Goal: Task Accomplishment & Management: Manage account settings

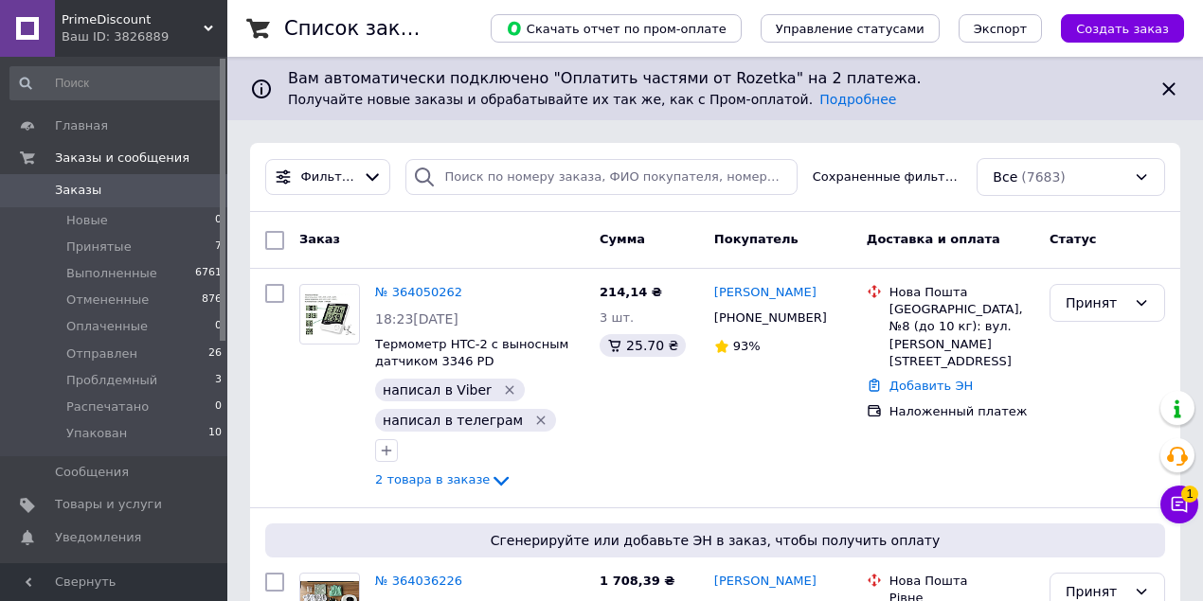
click at [101, 15] on span "PrimeDiscount" at bounding box center [133, 19] width 142 height 17
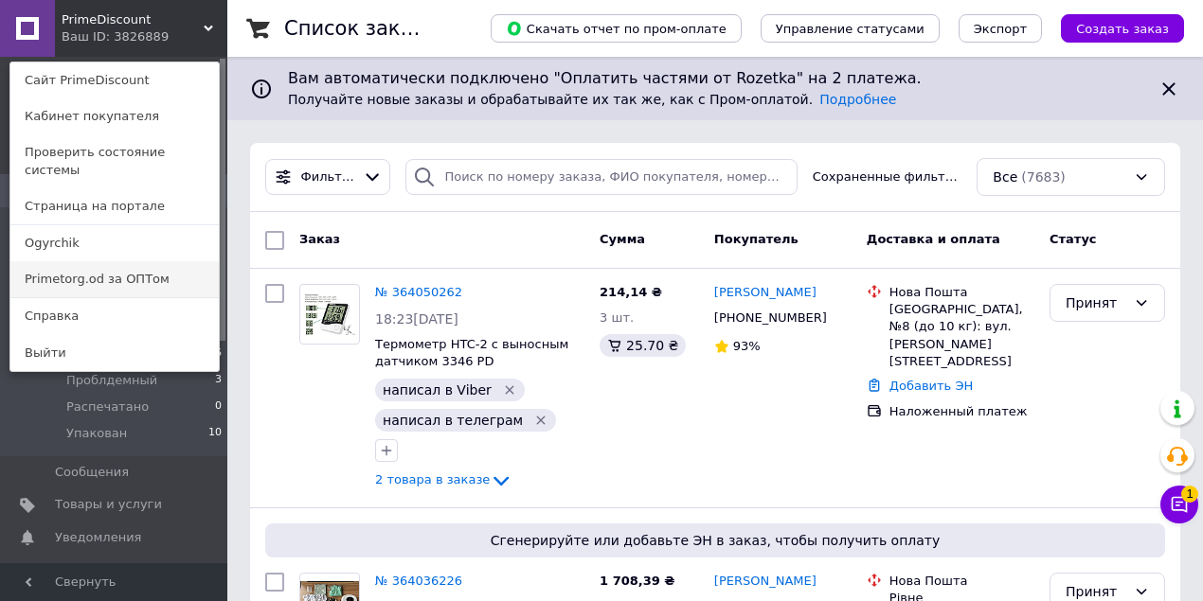
click at [179, 267] on link "Primetorg.od за ОПТом" at bounding box center [114, 279] width 208 height 36
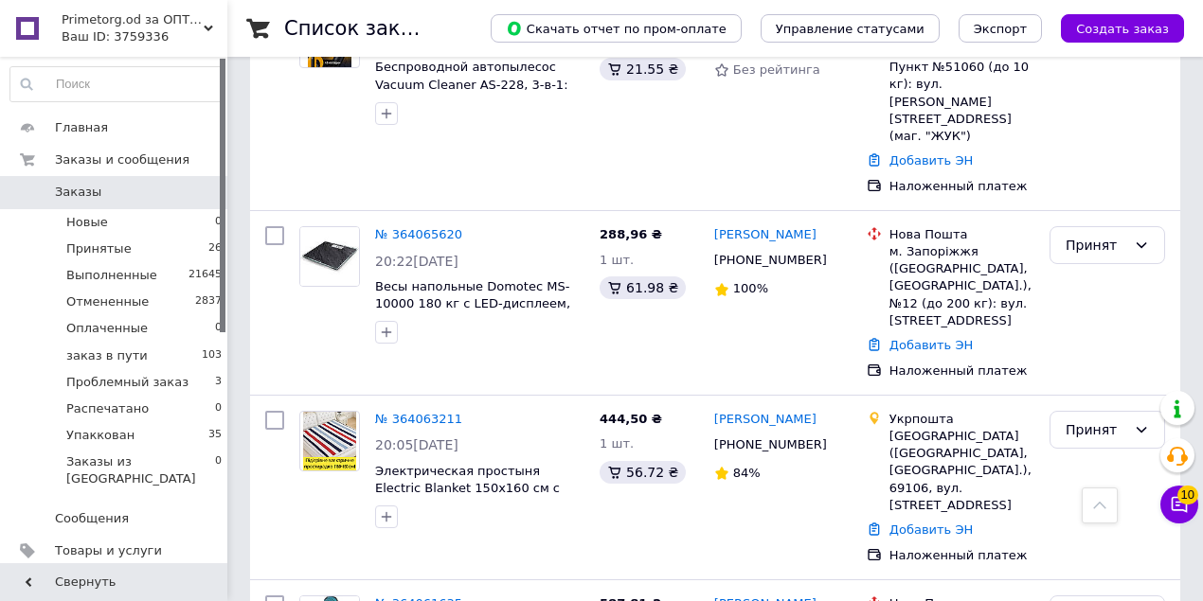
scroll to position [1452, 0]
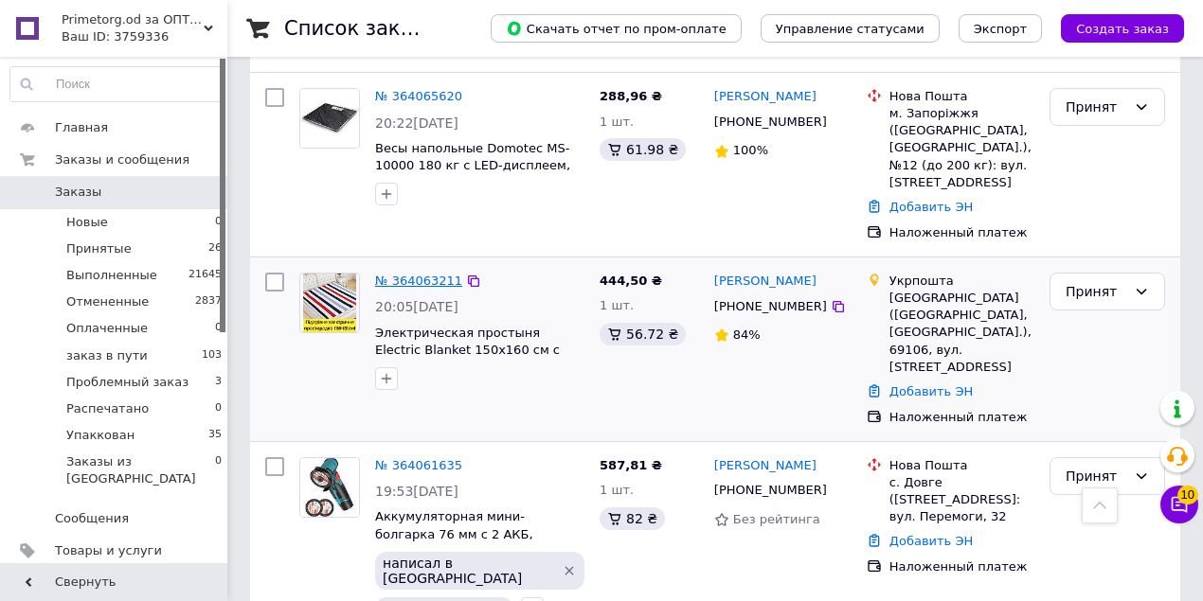
click at [423, 274] on link "№ 364063211" at bounding box center [418, 281] width 87 height 14
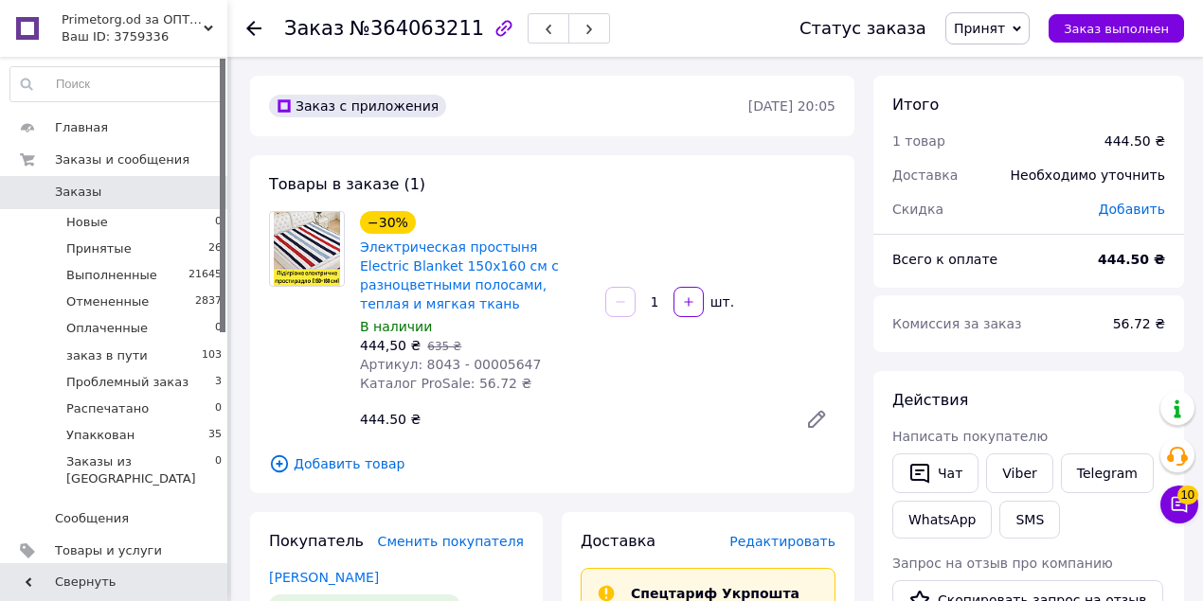
click at [250, 28] on use at bounding box center [253, 28] width 15 height 15
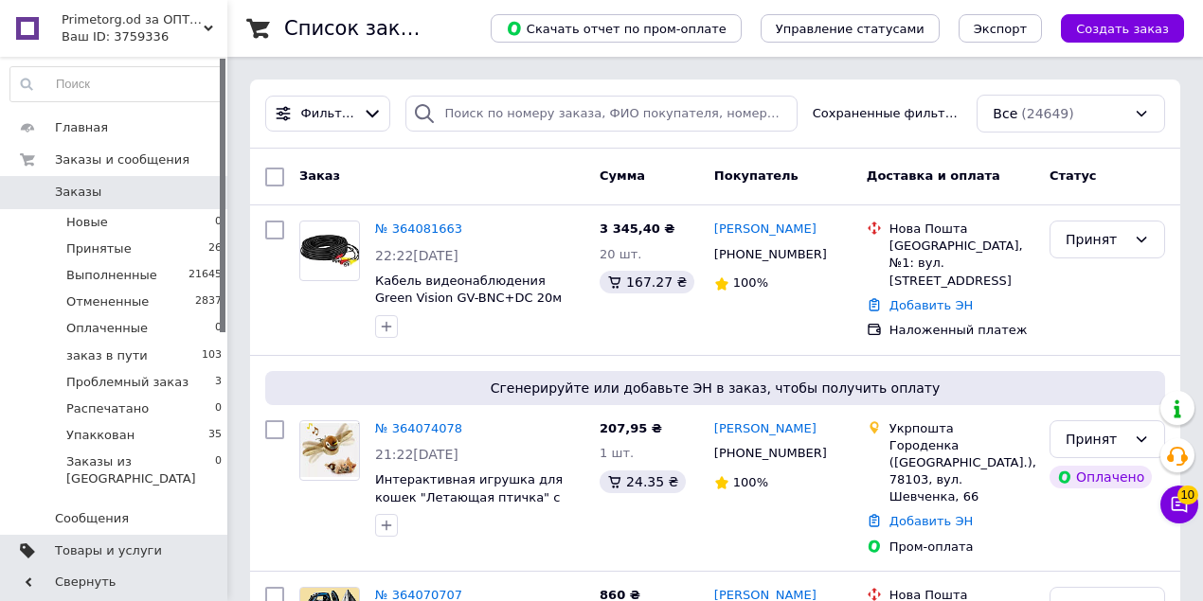
click at [159, 543] on span "Товары и услуги" at bounding box center [115, 551] width 120 height 17
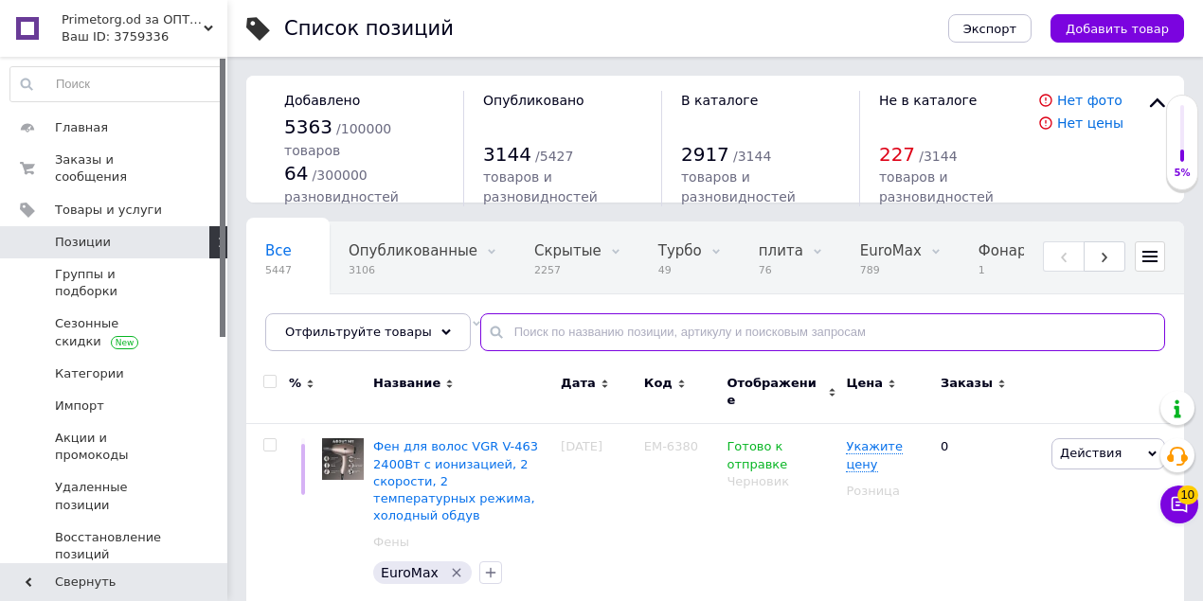
click at [480, 318] on input "text" at bounding box center [822, 333] width 685 height 38
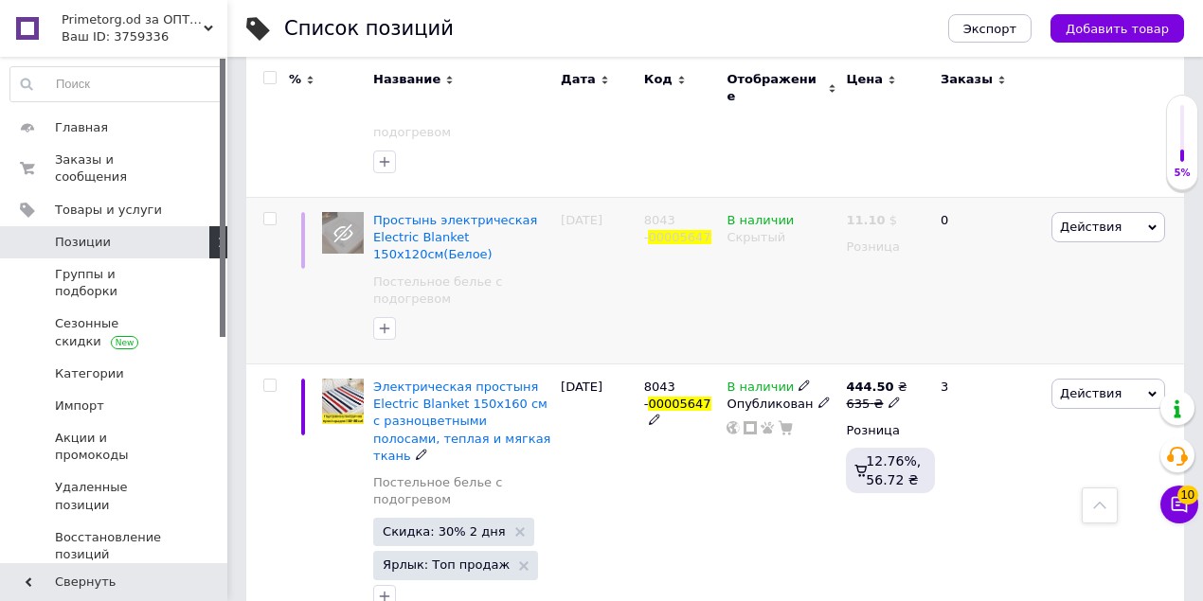
scroll to position [679, 0]
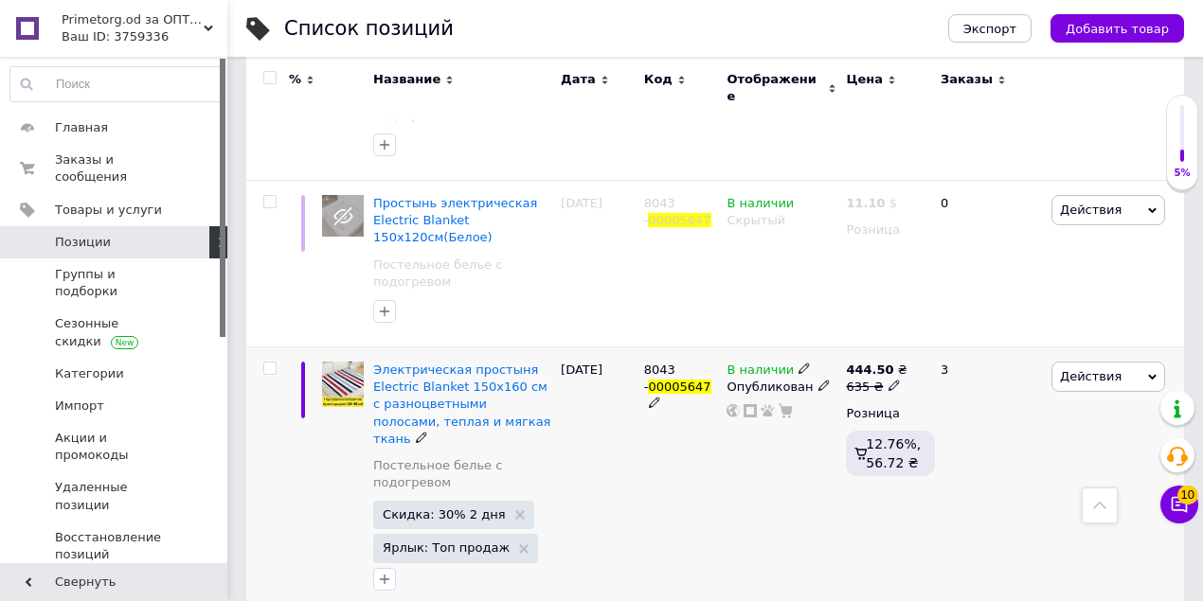
click at [798, 363] on icon at bounding box center [803, 368] width 11 height 11
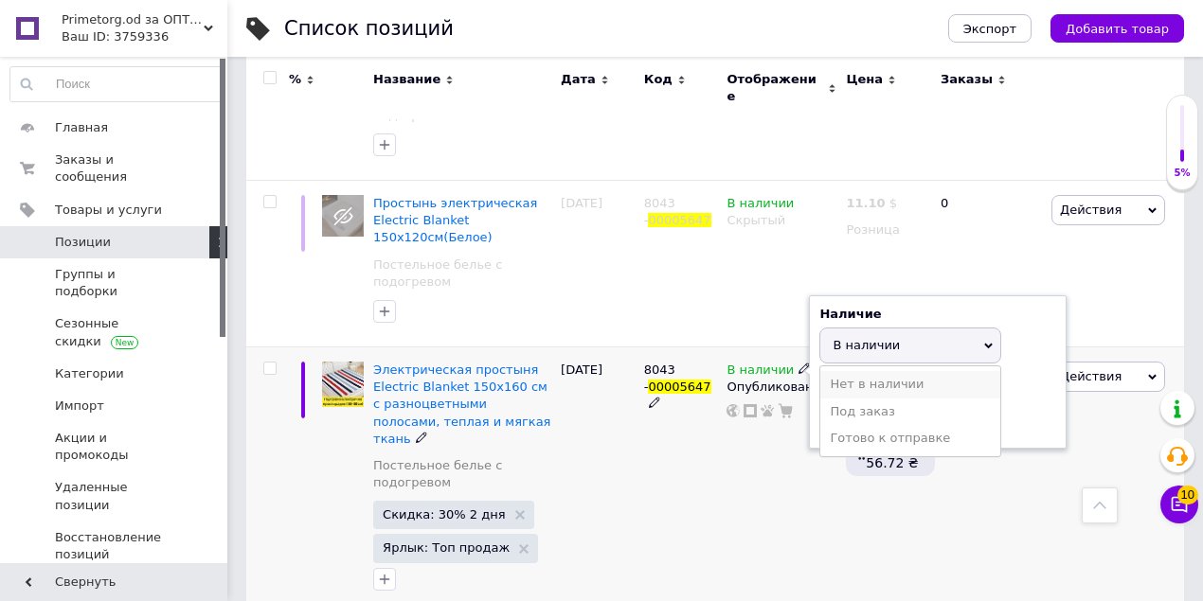
click at [839, 371] on li "Нет в наличии" at bounding box center [910, 384] width 180 height 27
click at [715, 398] on div "8043 - 00005647" at bounding box center [680, 480] width 83 height 267
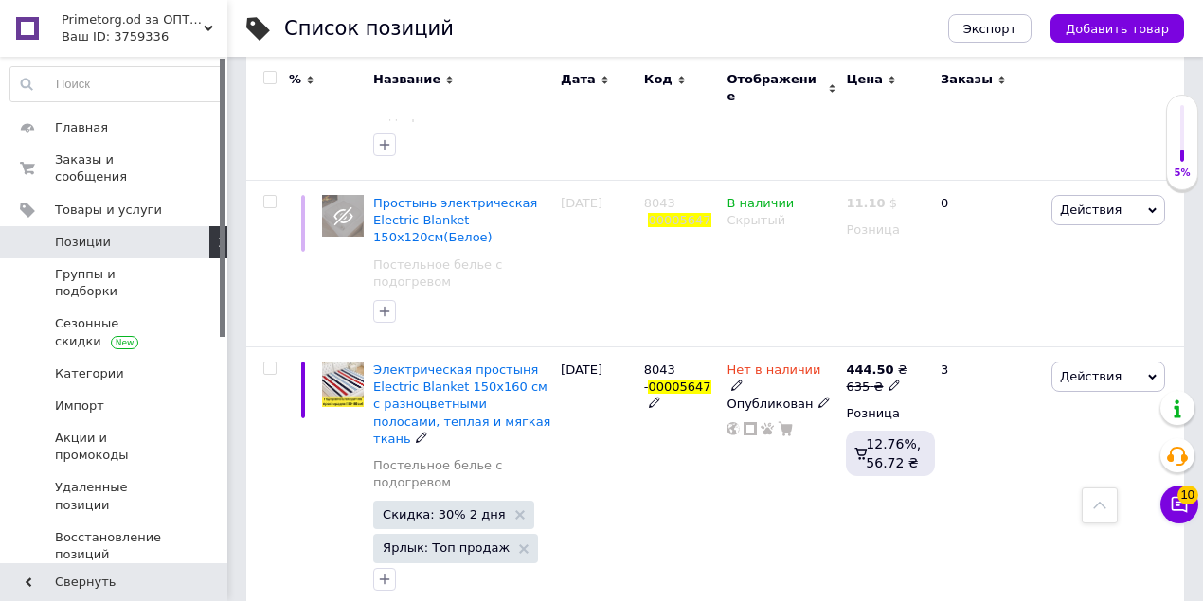
click at [818, 397] on icon at bounding box center [823, 402] width 11 height 11
click at [765, 445] on li "Скрытый" at bounding box center [777, 458] width 117 height 27
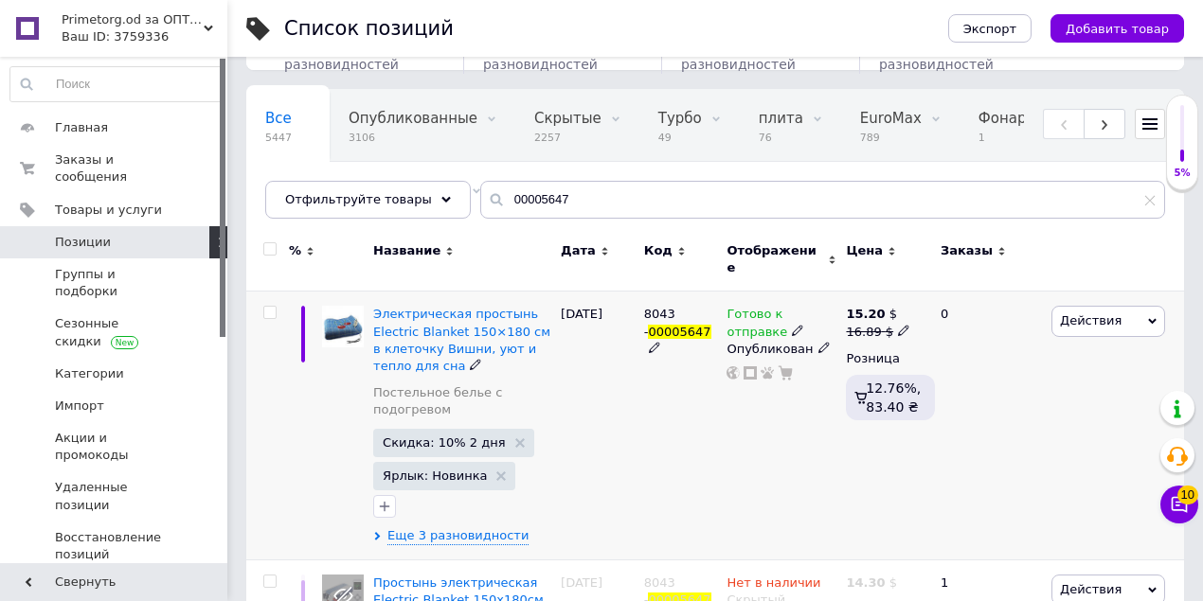
scroll to position [111, 0]
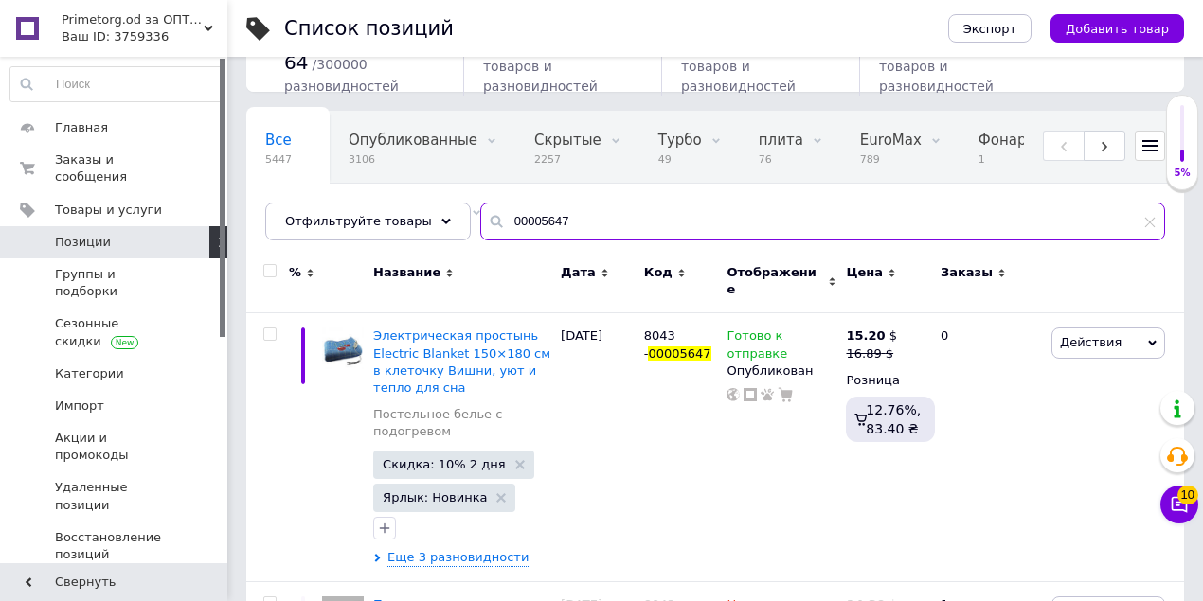
click at [578, 205] on input "00005647" at bounding box center [822, 222] width 685 height 38
type input "0"
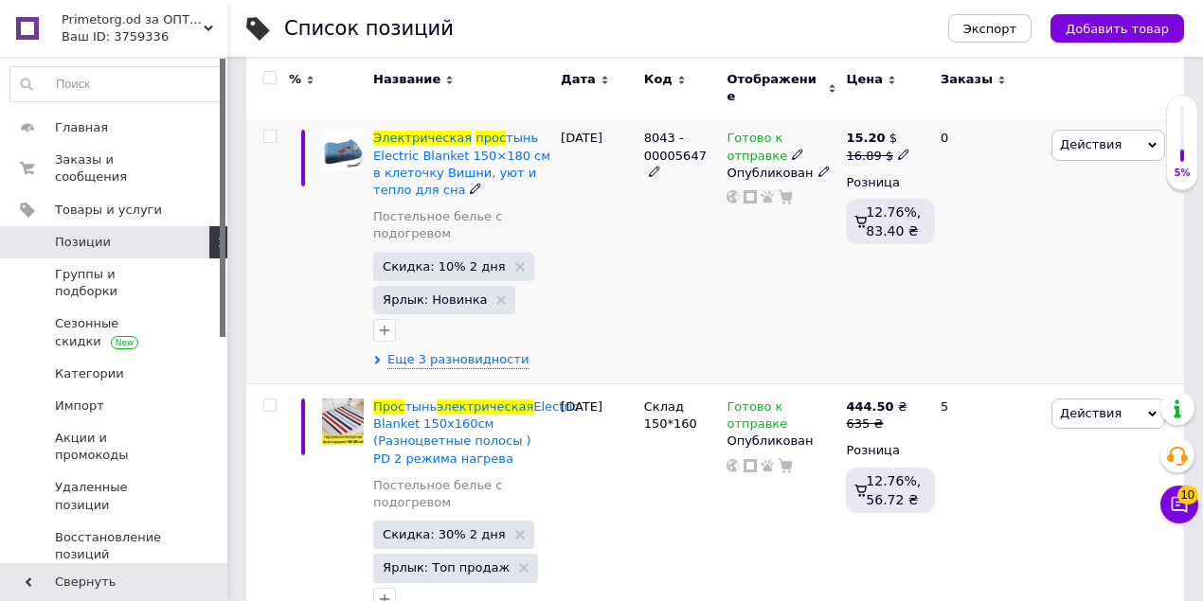
scroll to position [426, 0]
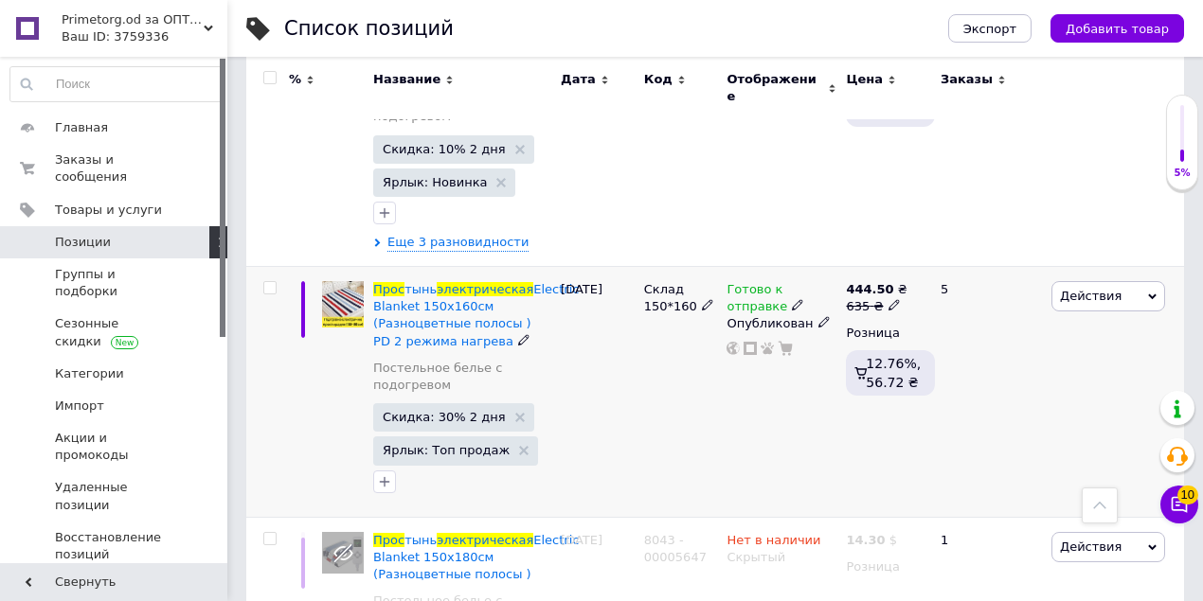
type input "электрическая прос"
click at [792, 299] on icon at bounding box center [797, 304] width 11 height 11
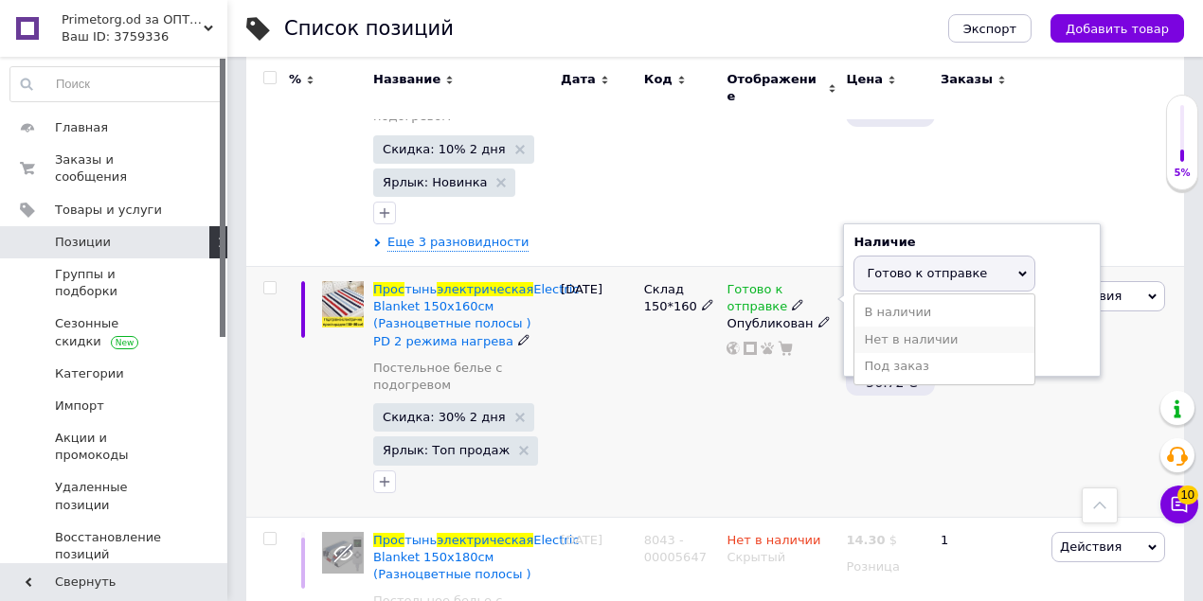
click at [890, 327] on li "Нет в наличии" at bounding box center [944, 340] width 180 height 27
click at [741, 356] on div "Готово к отправке Наличие Нет в наличии В наличии Под заказ Готово к отправке О…" at bounding box center [781, 392] width 119 height 251
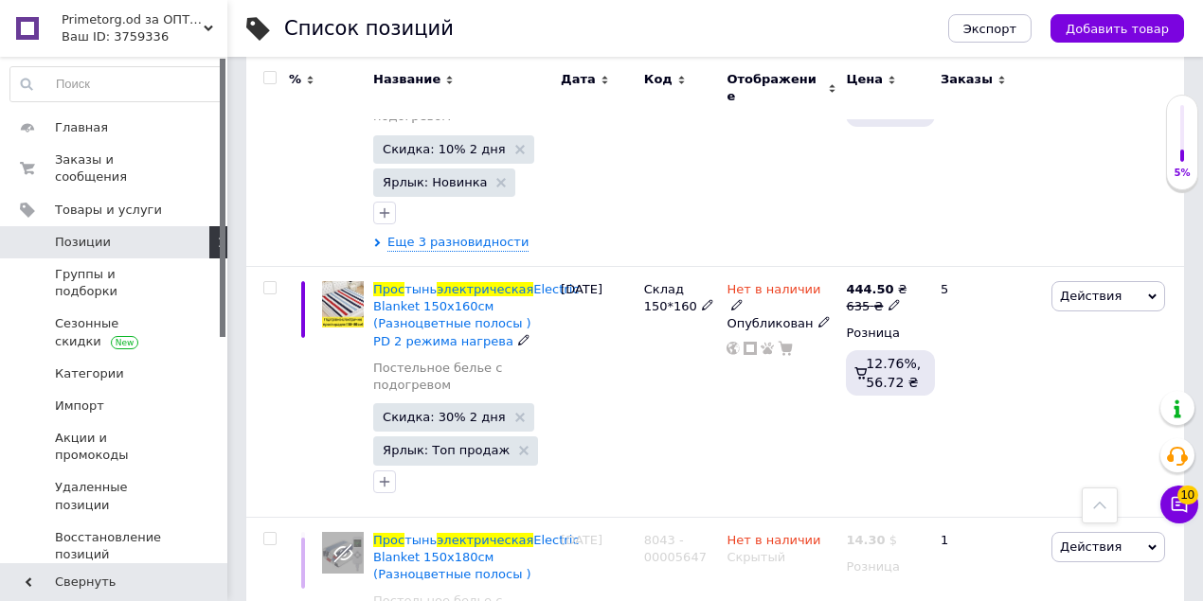
click at [818, 316] on icon at bounding box center [823, 321] width 11 height 11
click at [767, 365] on li "Скрытый" at bounding box center [777, 378] width 117 height 27
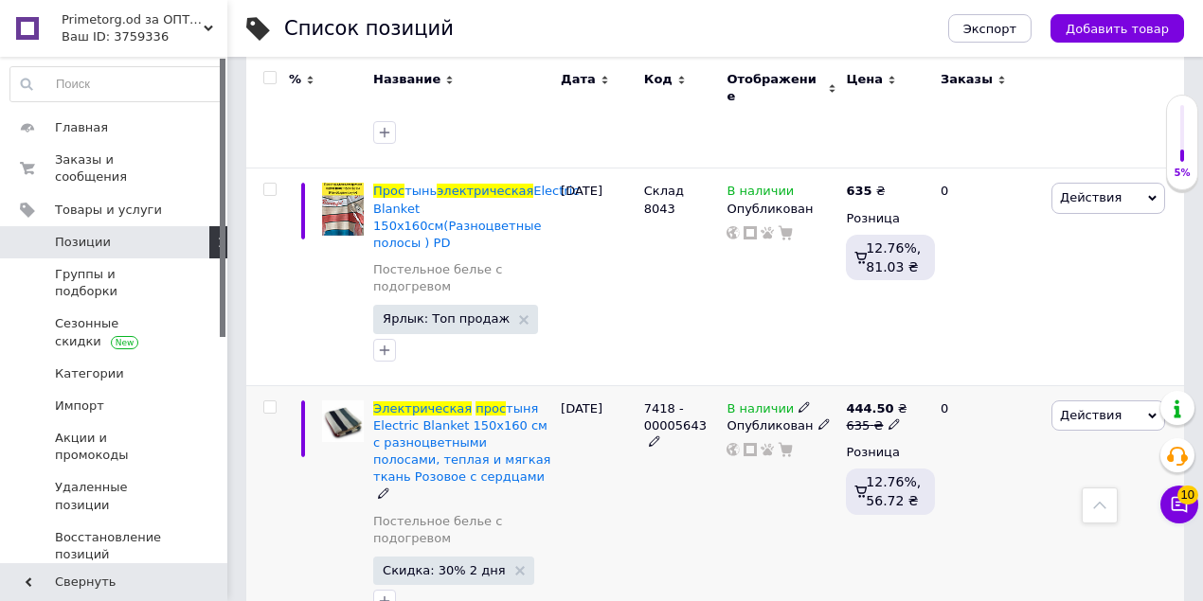
scroll to position [2448, 0]
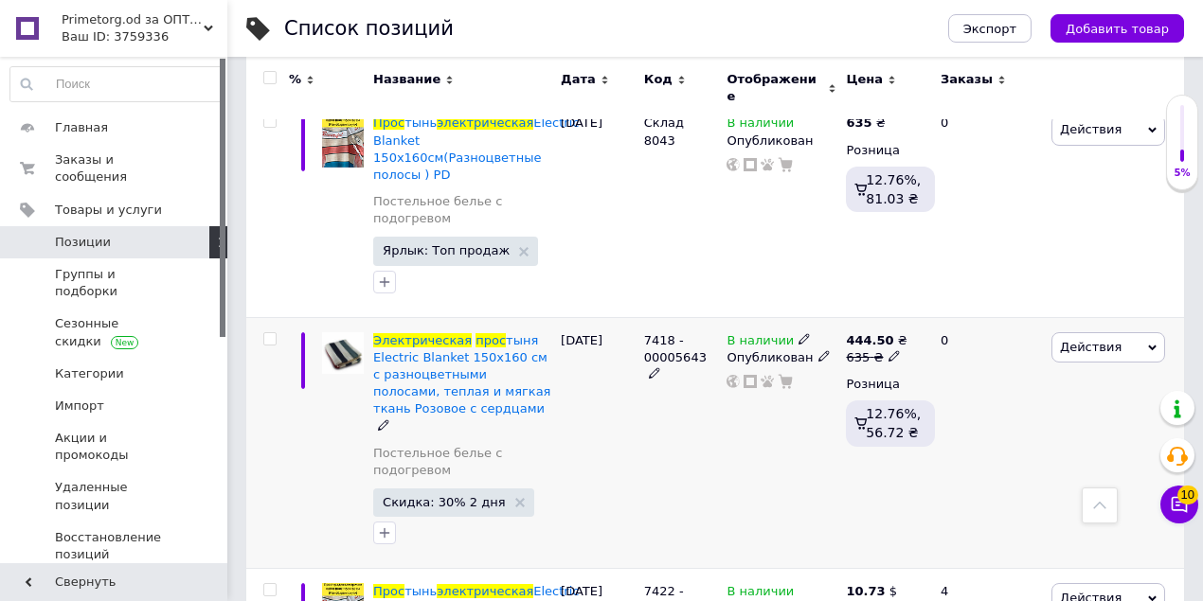
click at [798, 333] on use at bounding box center [803, 338] width 10 height 10
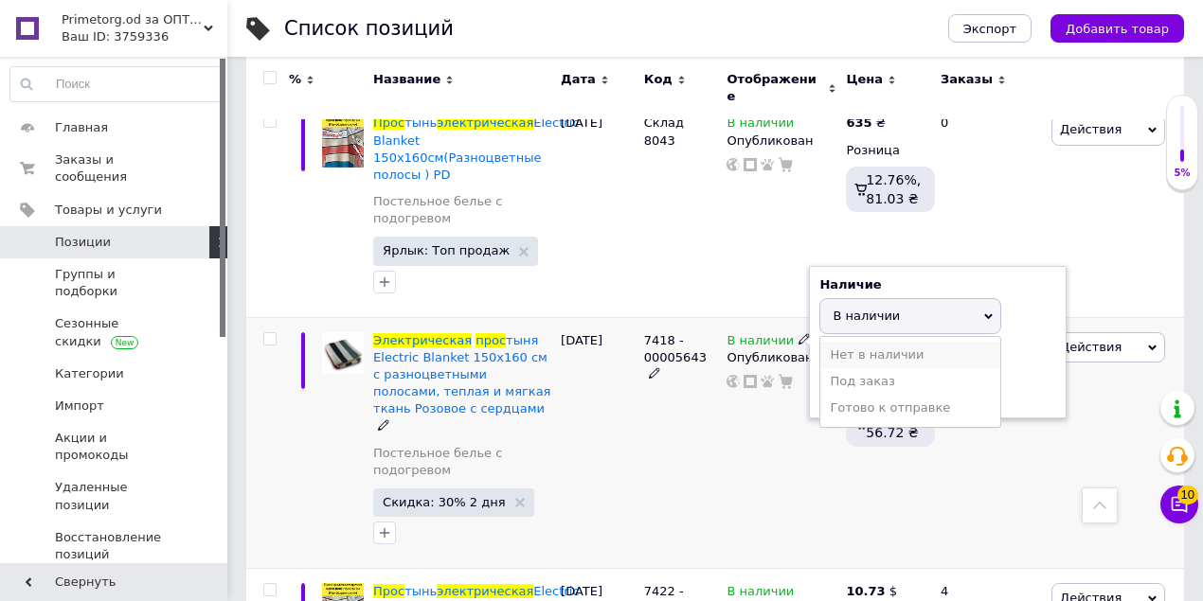
click at [854, 342] on li "Нет в наличии" at bounding box center [910, 355] width 180 height 27
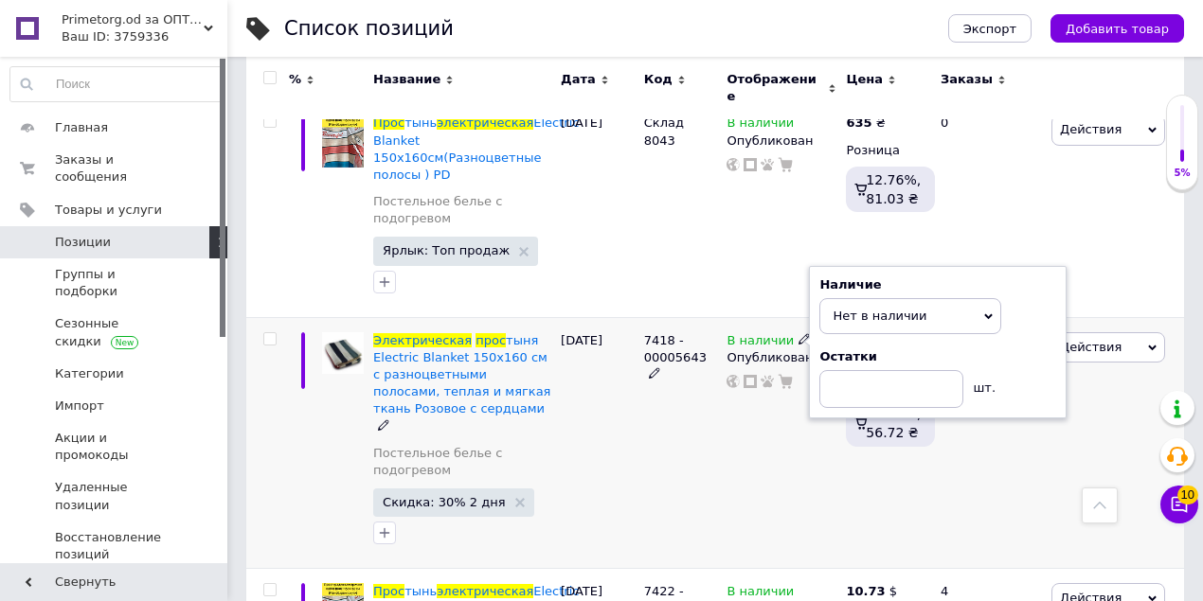
click at [715, 359] on div "7418 - 00005643" at bounding box center [680, 443] width 83 height 252
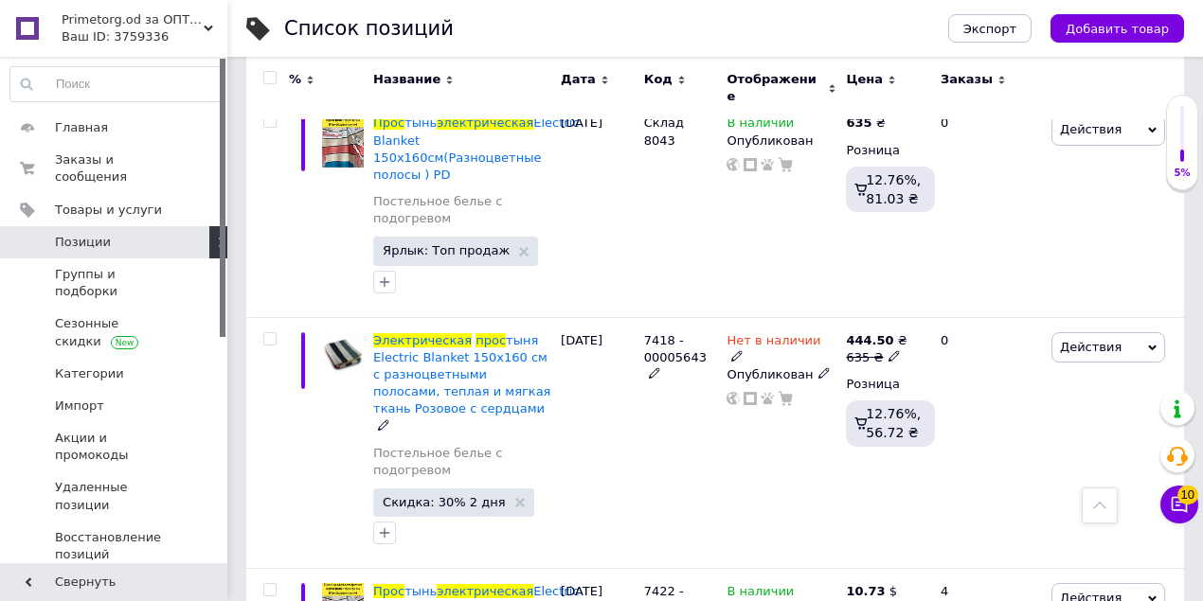
click at [818, 368] on use at bounding box center [823, 373] width 10 height 10
click at [691, 386] on div "7418 - 00005643" at bounding box center [680, 443] width 83 height 252
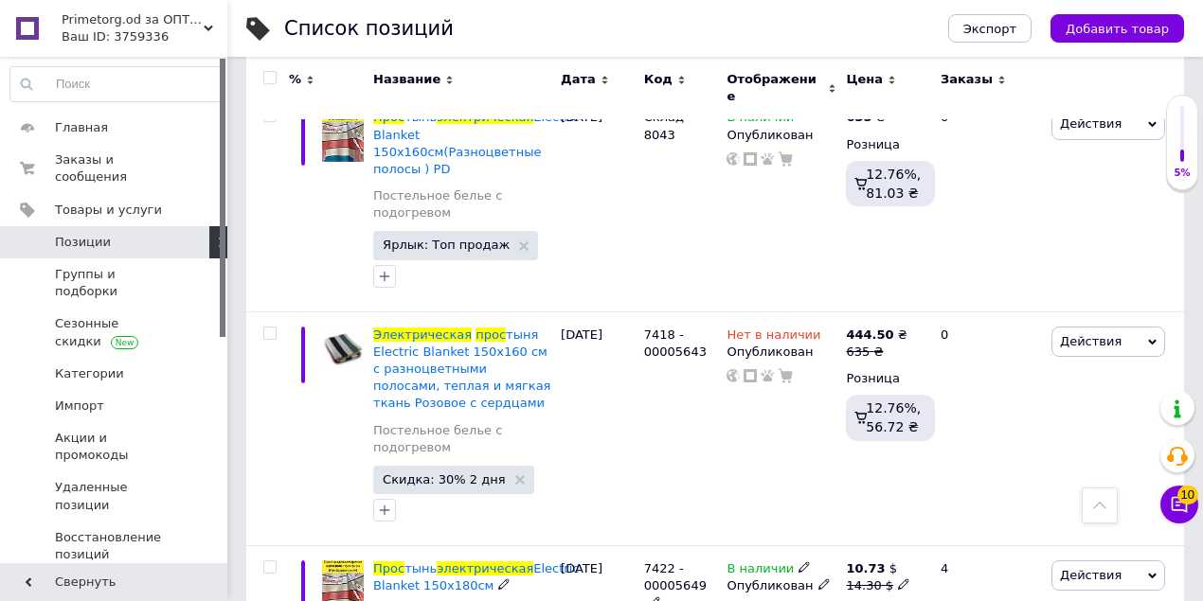
scroll to position [2446, 0]
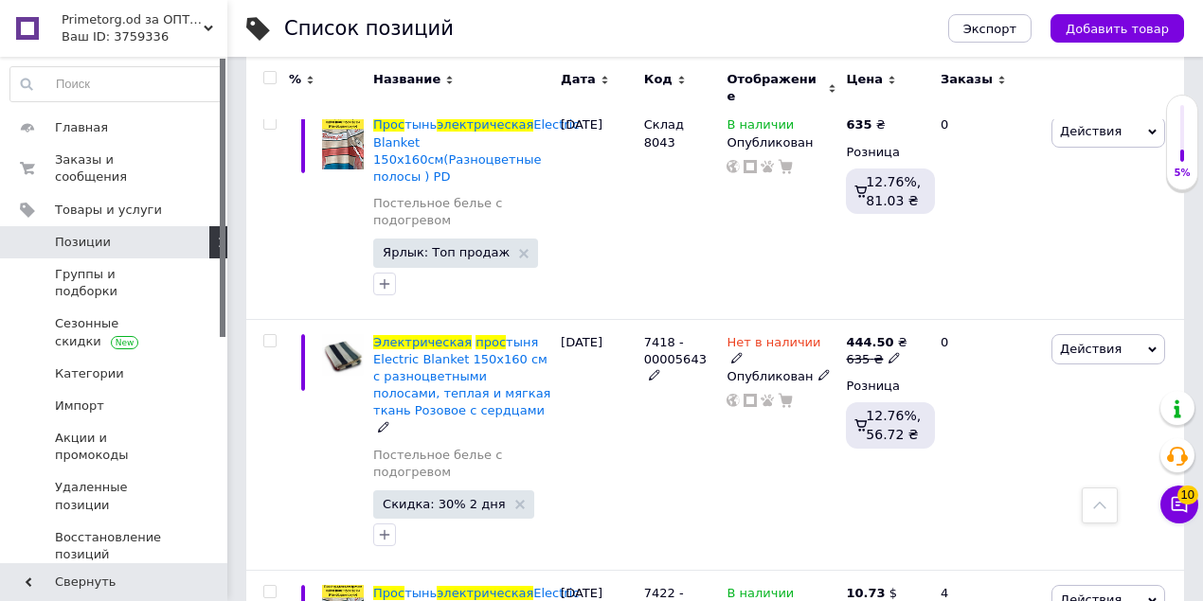
click at [818, 369] on icon at bounding box center [823, 374] width 11 height 11
click at [764, 417] on li "Скрытый" at bounding box center [777, 430] width 117 height 27
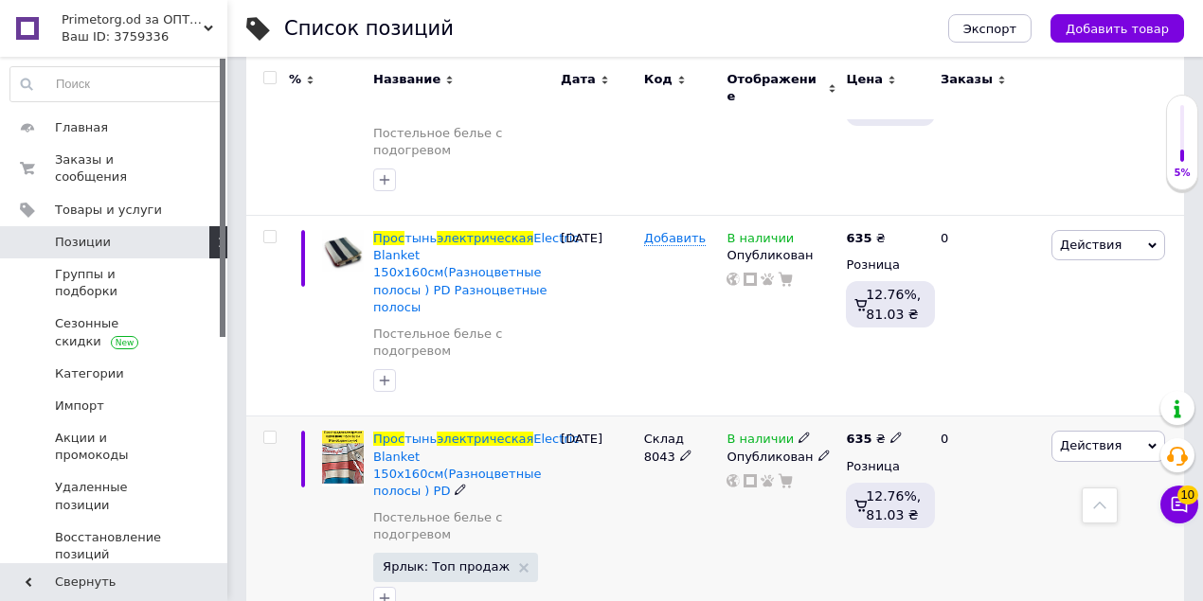
scroll to position [2130, 0]
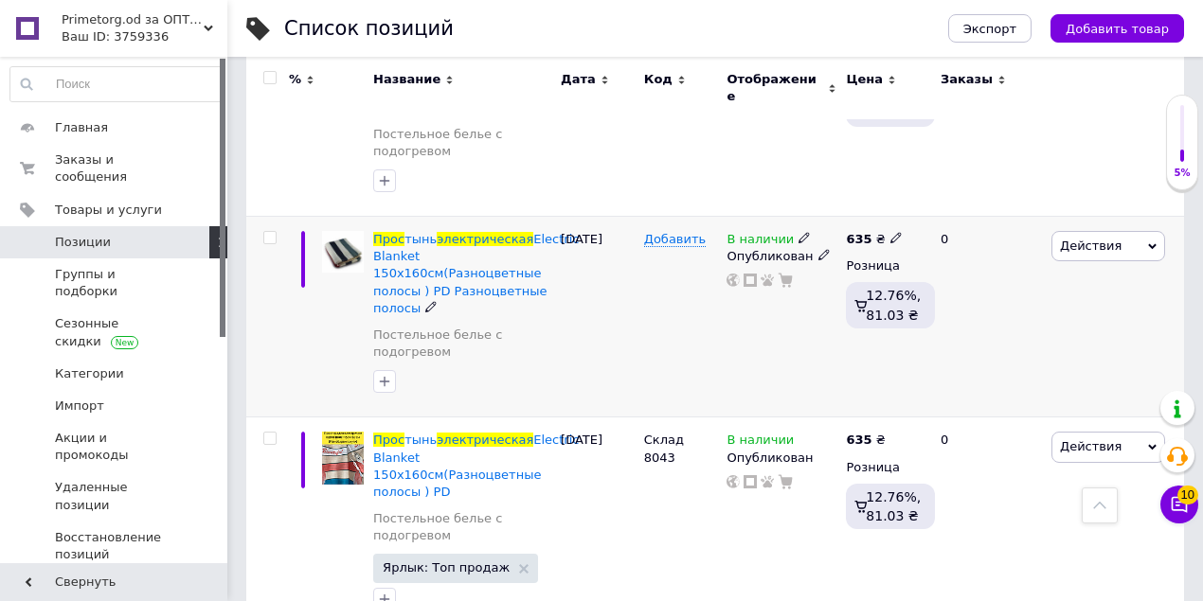
click at [798, 232] on icon at bounding box center [803, 237] width 11 height 11
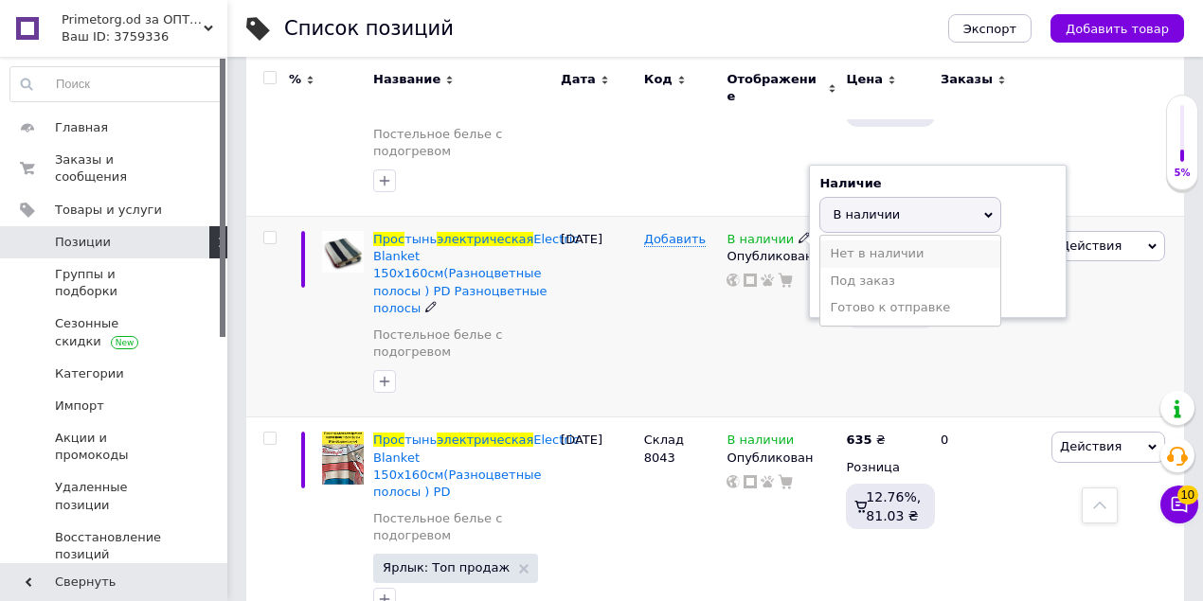
click at [843, 241] on li "Нет в наличии" at bounding box center [910, 254] width 180 height 27
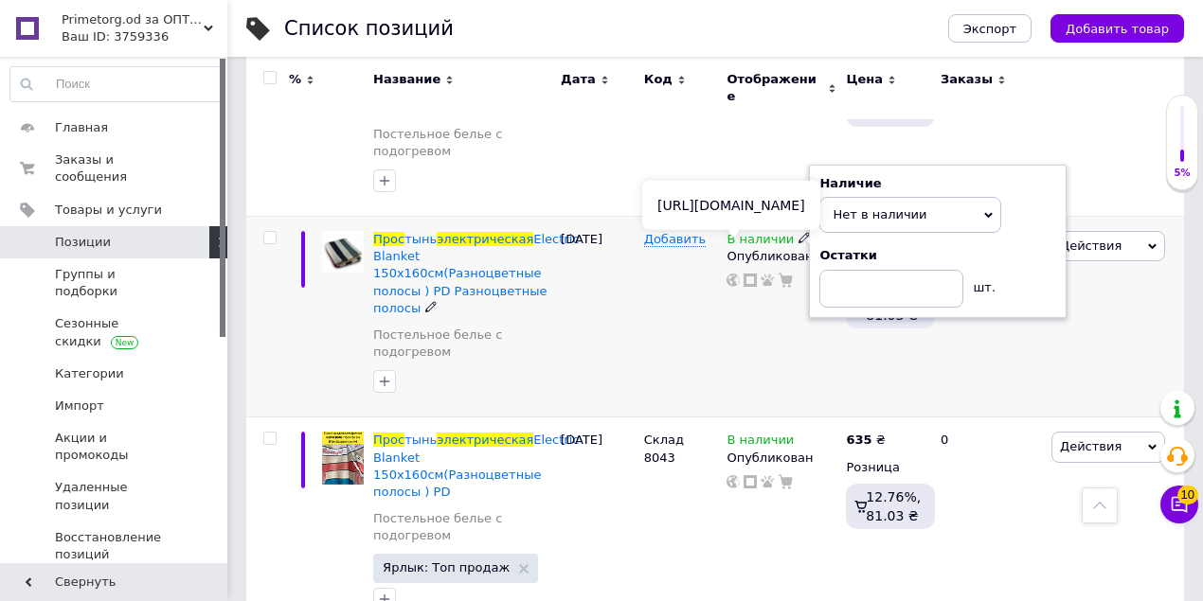
click at [731, 274] on icon at bounding box center [732, 280] width 13 height 13
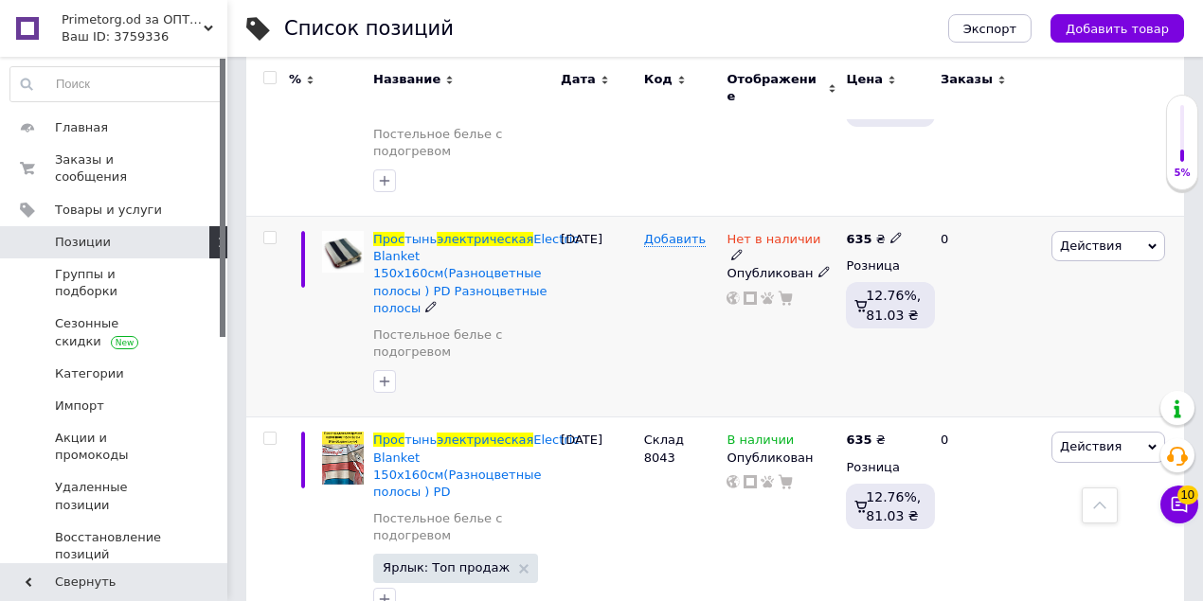
click at [818, 266] on icon at bounding box center [823, 271] width 11 height 11
click at [766, 314] on li "Скрытый" at bounding box center [777, 327] width 117 height 27
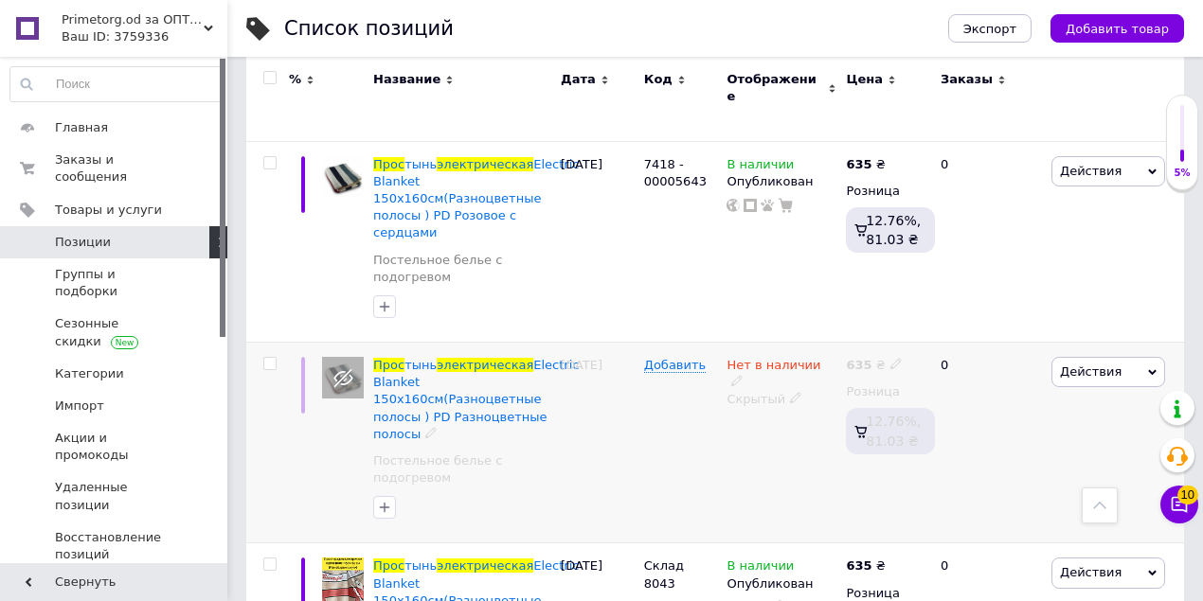
scroll to position [1941, 0]
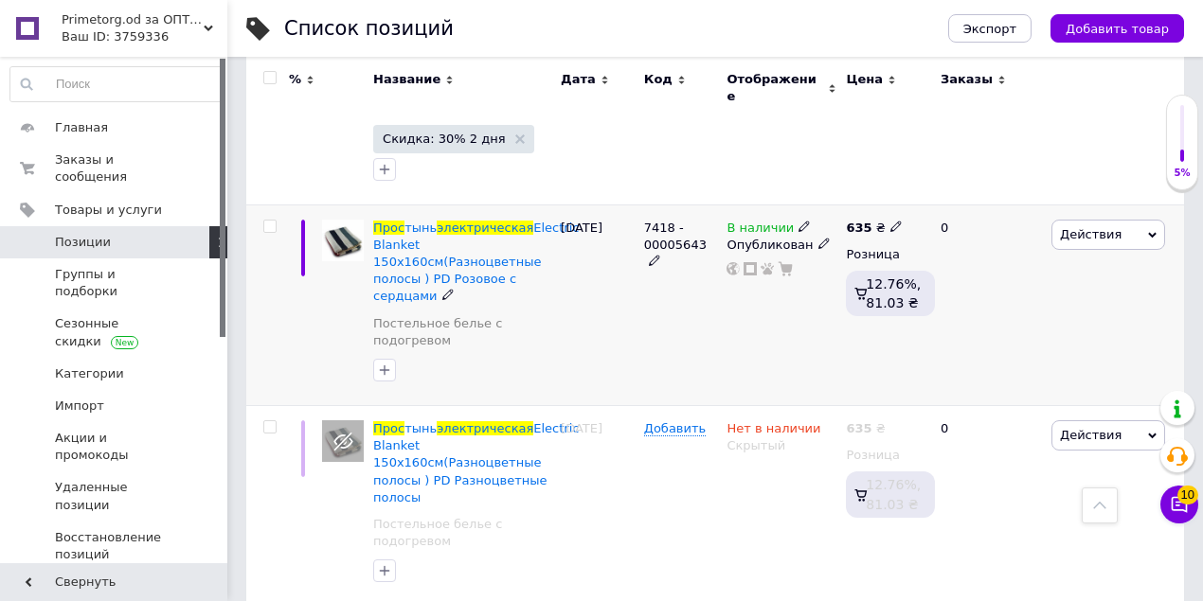
click at [798, 221] on icon at bounding box center [803, 226] width 11 height 11
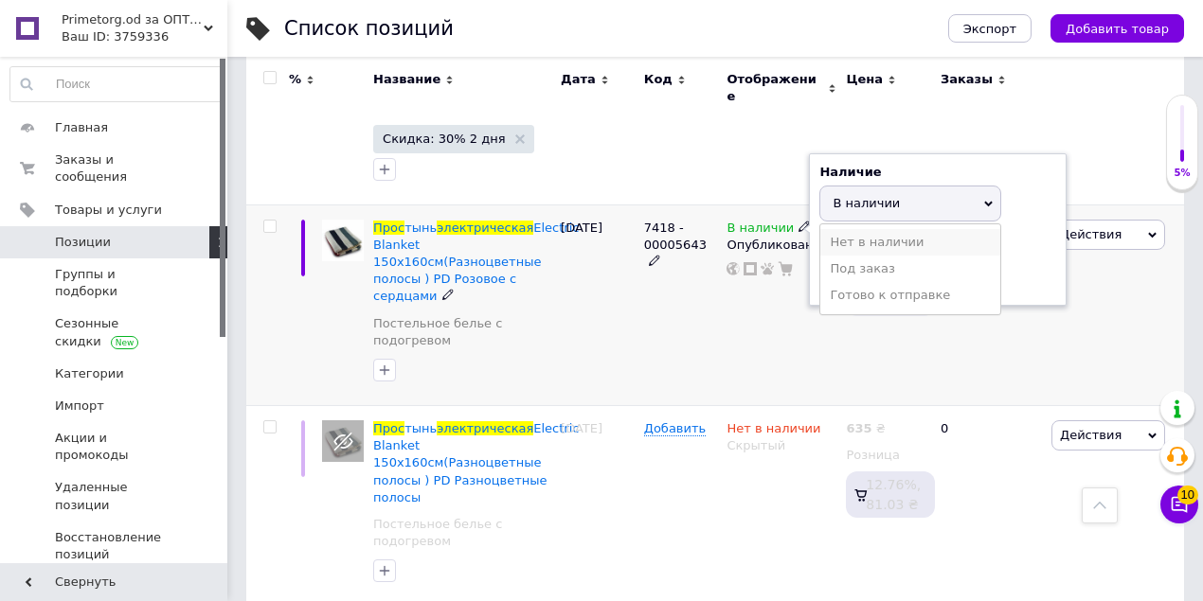
click at [842, 229] on li "Нет в наличии" at bounding box center [910, 242] width 180 height 27
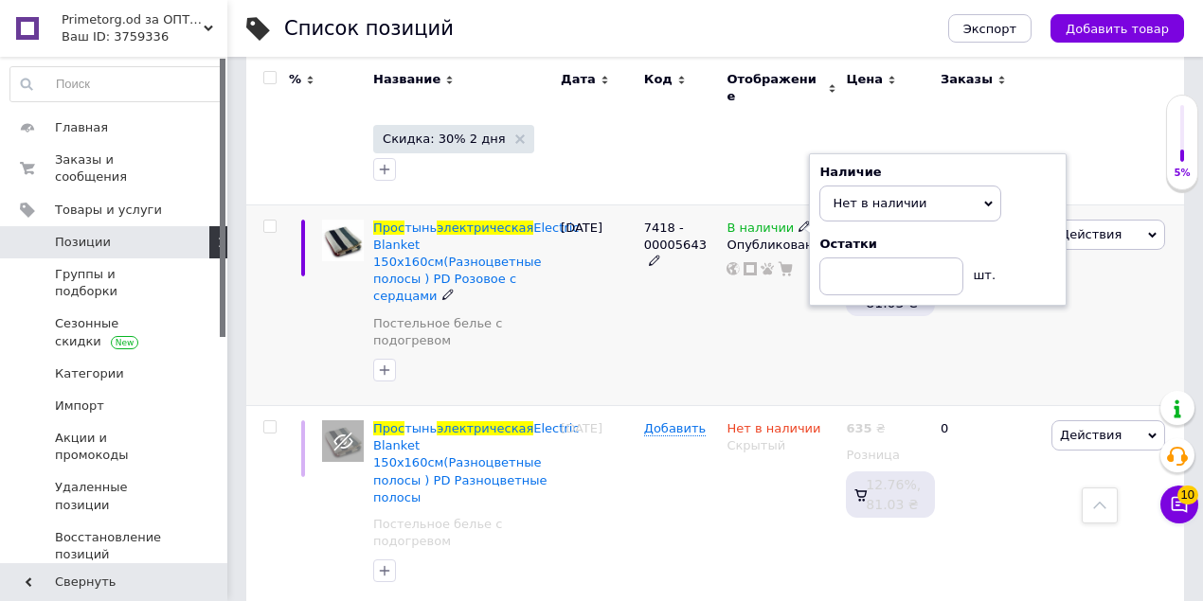
click at [762, 260] on div "В наличии Наличие Нет в наличии В наличии Под заказ Готово к отправке Остатки ш…" at bounding box center [781, 305] width 119 height 201
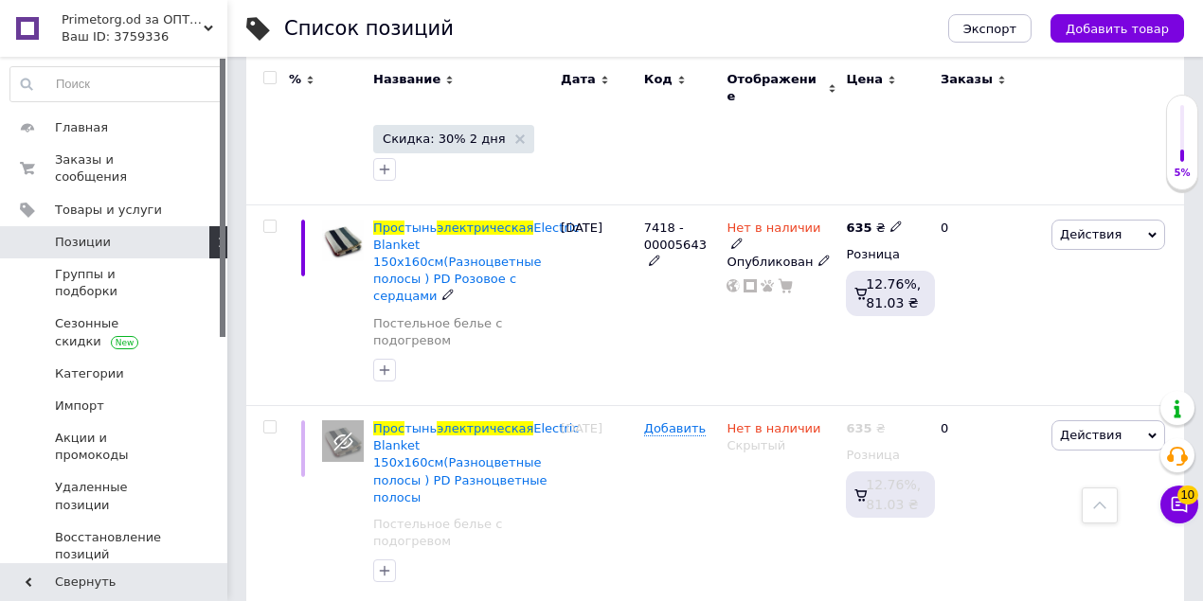
click at [818, 256] on use at bounding box center [823, 261] width 10 height 10
click at [745, 302] on li "Скрытый" at bounding box center [777, 315] width 117 height 27
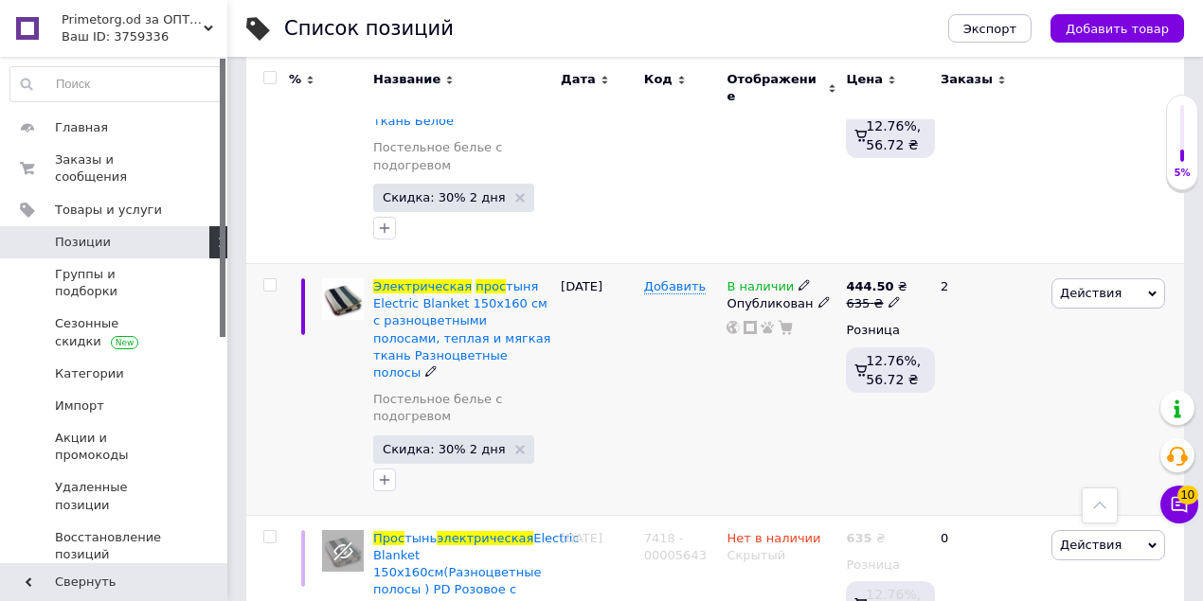
scroll to position [1625, 0]
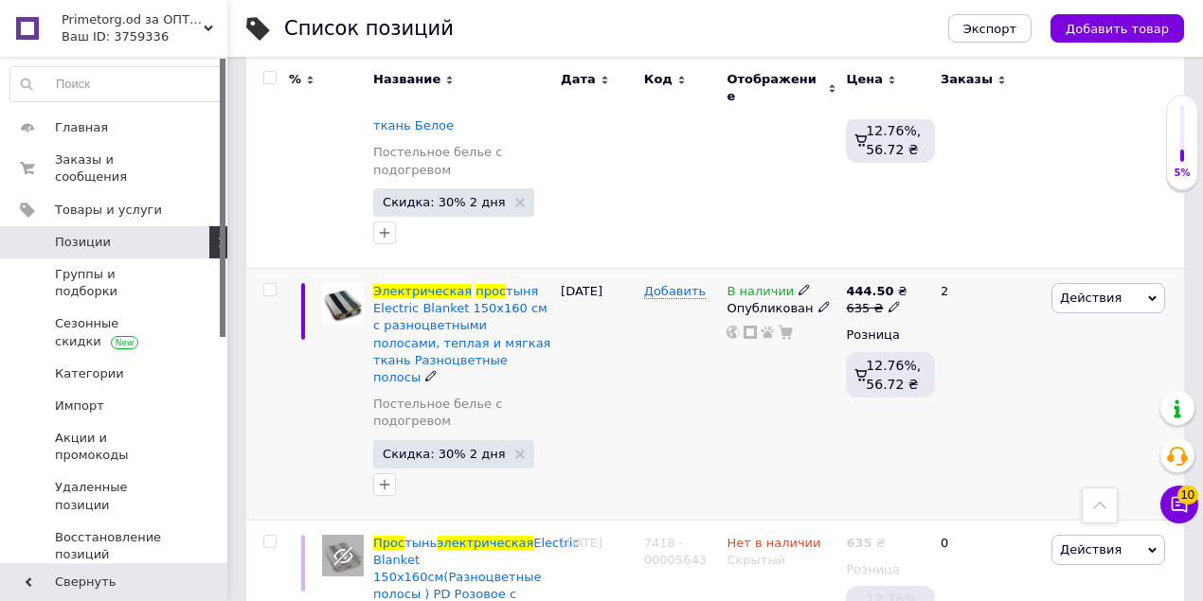
click at [798, 284] on icon at bounding box center [803, 289] width 11 height 11
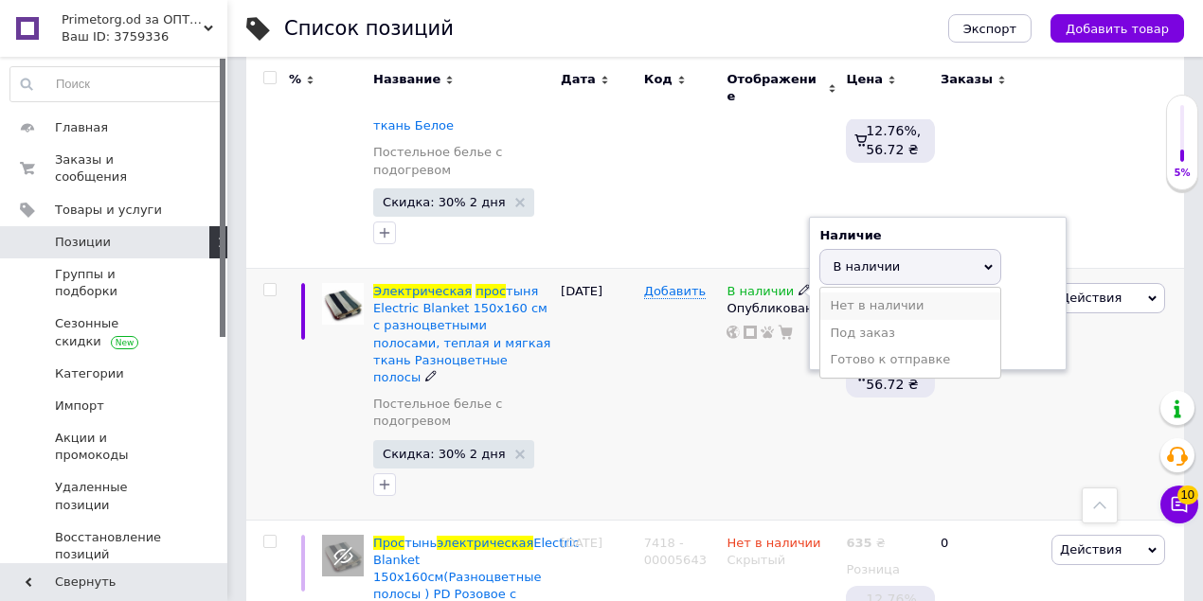
click at [835, 293] on li "Нет в наличии" at bounding box center [910, 306] width 180 height 27
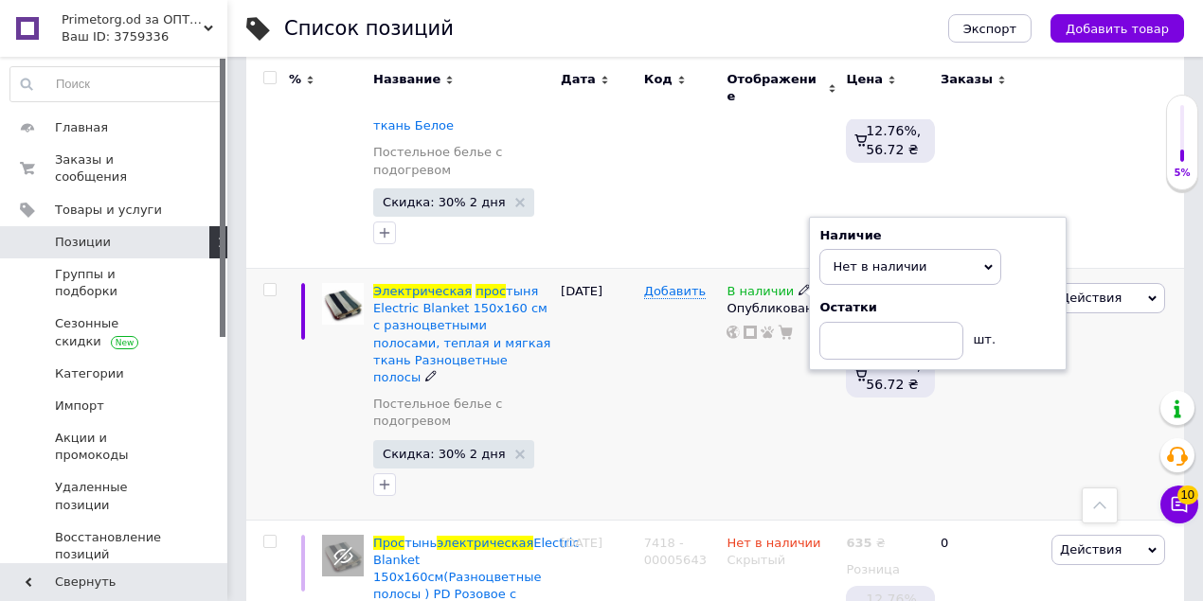
click at [716, 320] on div "Добавить" at bounding box center [680, 395] width 83 height 252
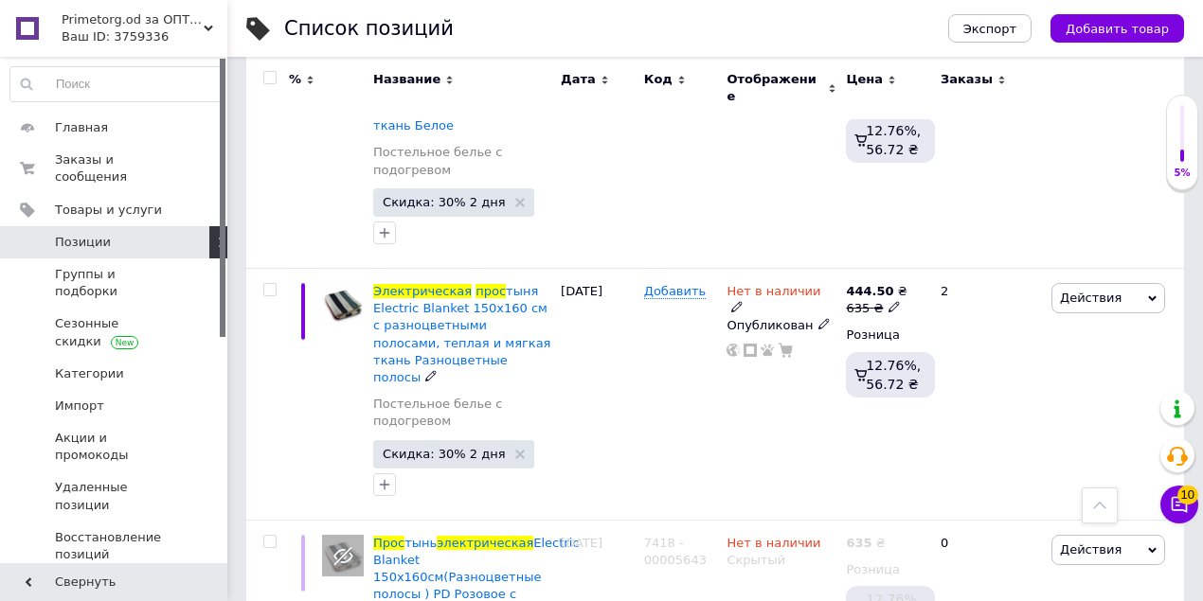
click at [818, 318] on icon at bounding box center [823, 323] width 11 height 11
click at [762, 367] on li "Скрытый" at bounding box center [777, 380] width 117 height 27
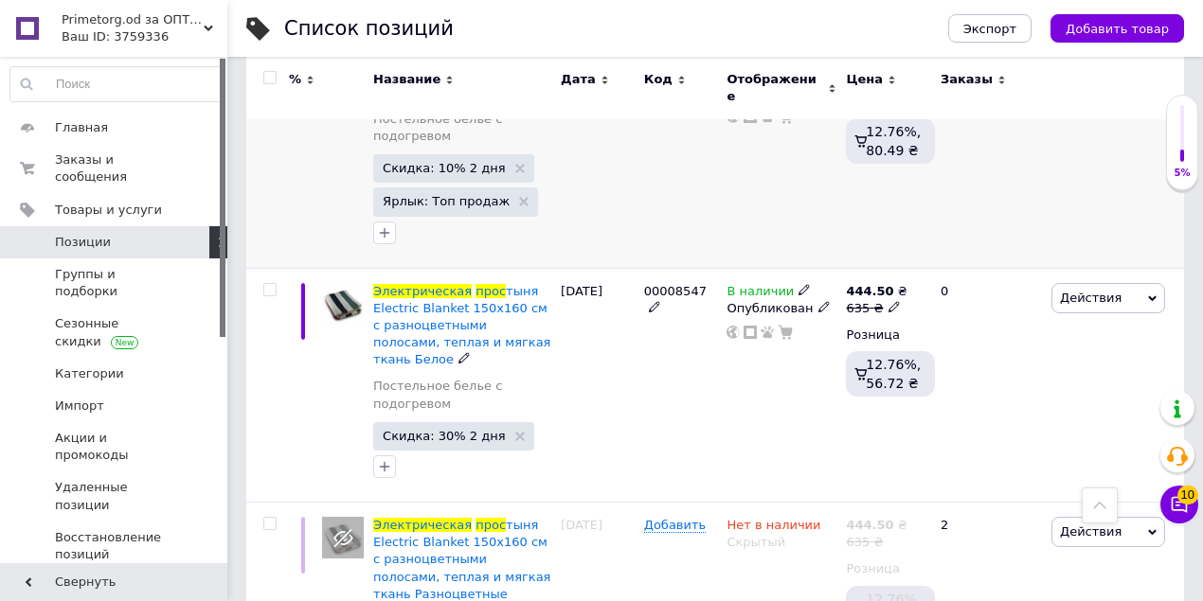
scroll to position [1309, 0]
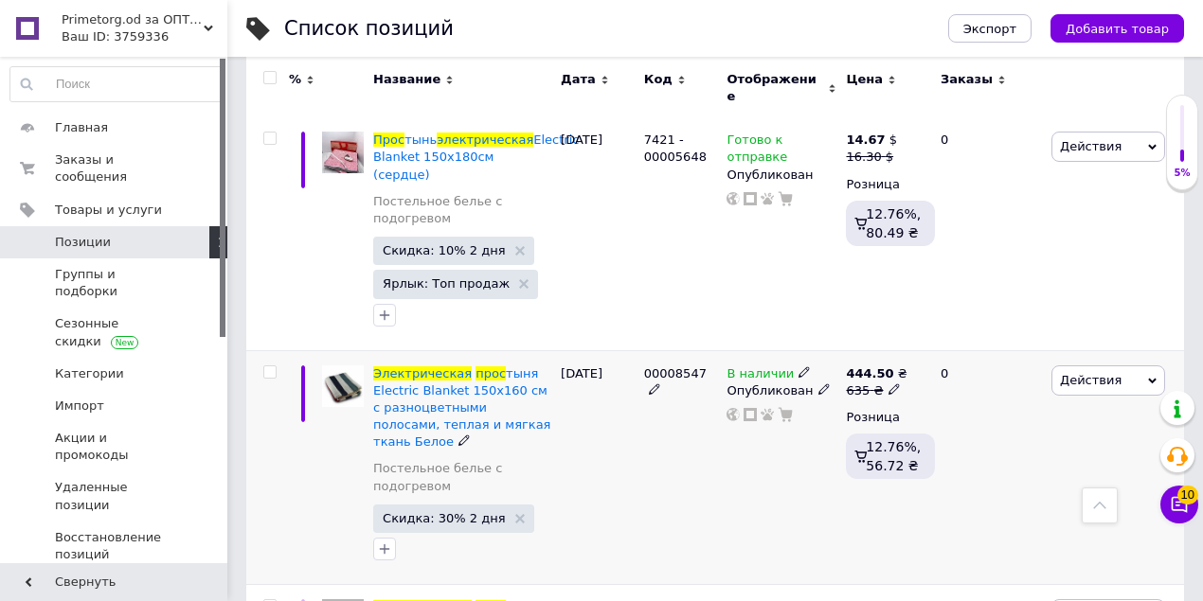
click at [798, 370] on use at bounding box center [803, 372] width 10 height 10
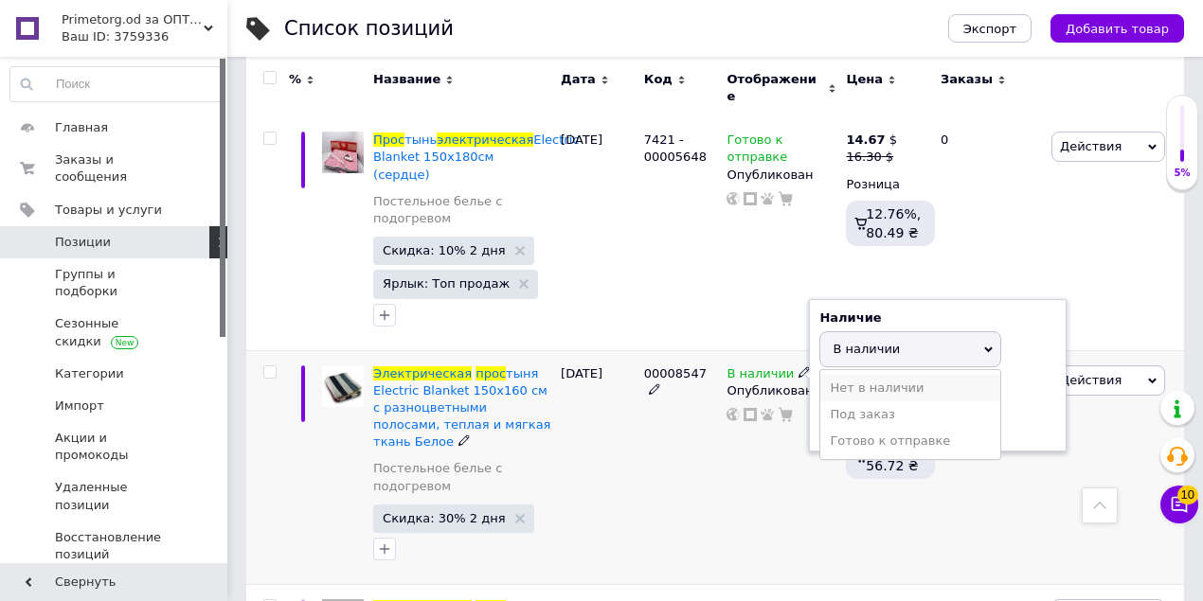
click at [868, 392] on li "Нет в наличии" at bounding box center [910, 388] width 180 height 27
click at [696, 424] on div "00008547" at bounding box center [680, 467] width 83 height 235
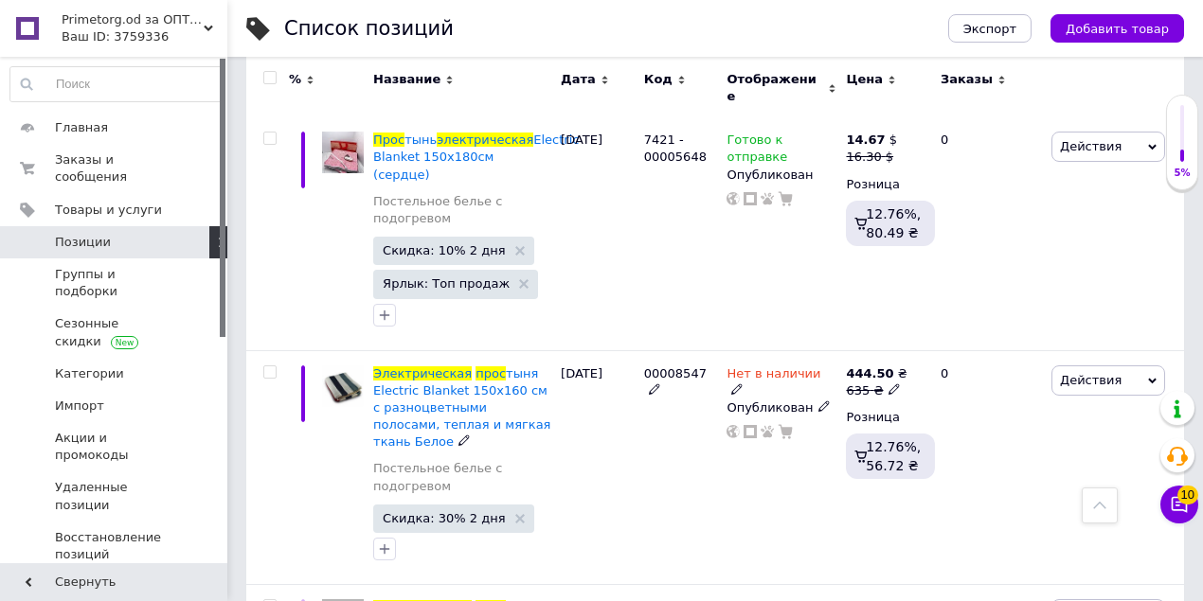
click at [818, 401] on icon at bounding box center [823, 406] width 11 height 11
click at [757, 448] on li "Скрытый" at bounding box center [777, 461] width 117 height 27
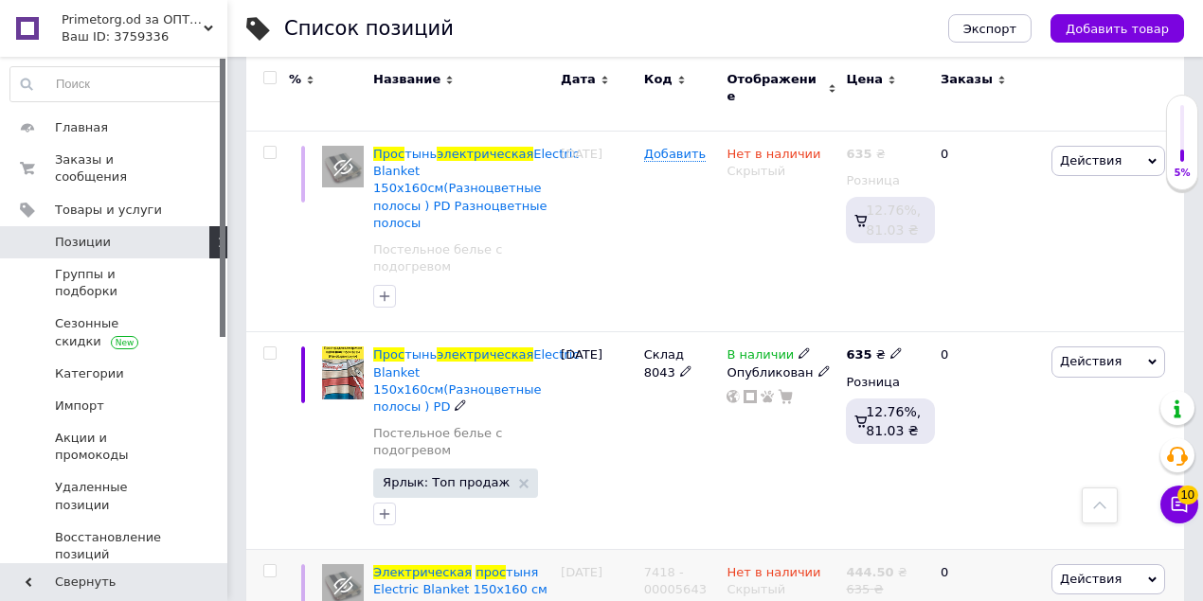
scroll to position [2194, 0]
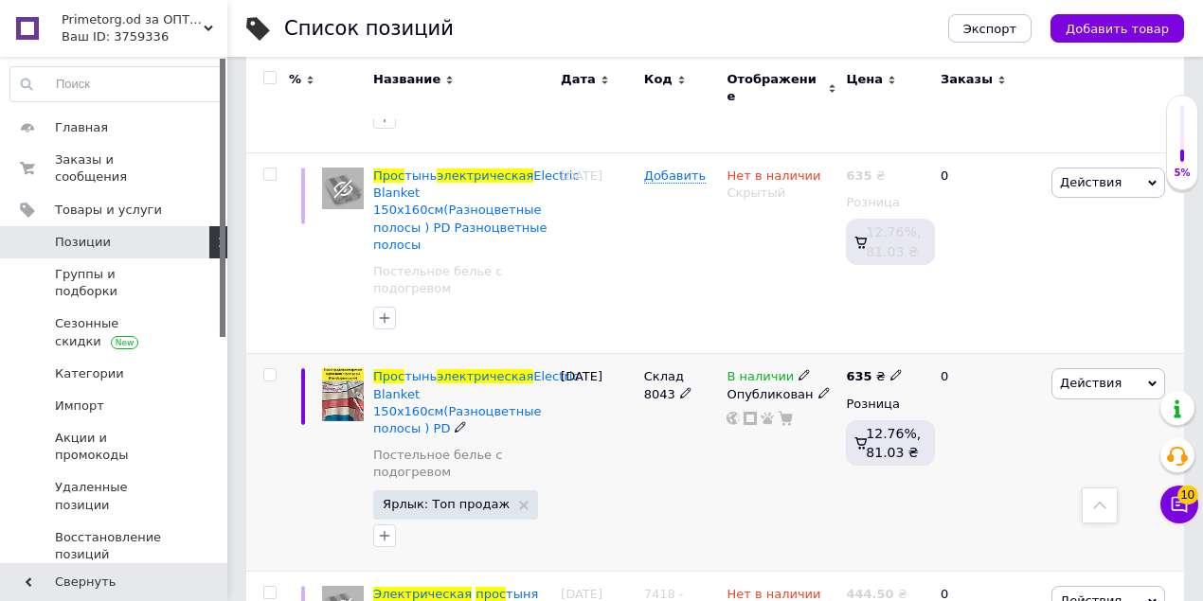
click at [890, 370] on use at bounding box center [895, 375] width 10 height 10
click at [971, 337] on input "635" at bounding box center [983, 356] width 144 height 38
type input "6"
click at [958, 337] on input "500" at bounding box center [983, 356] width 144 height 38
type input "510"
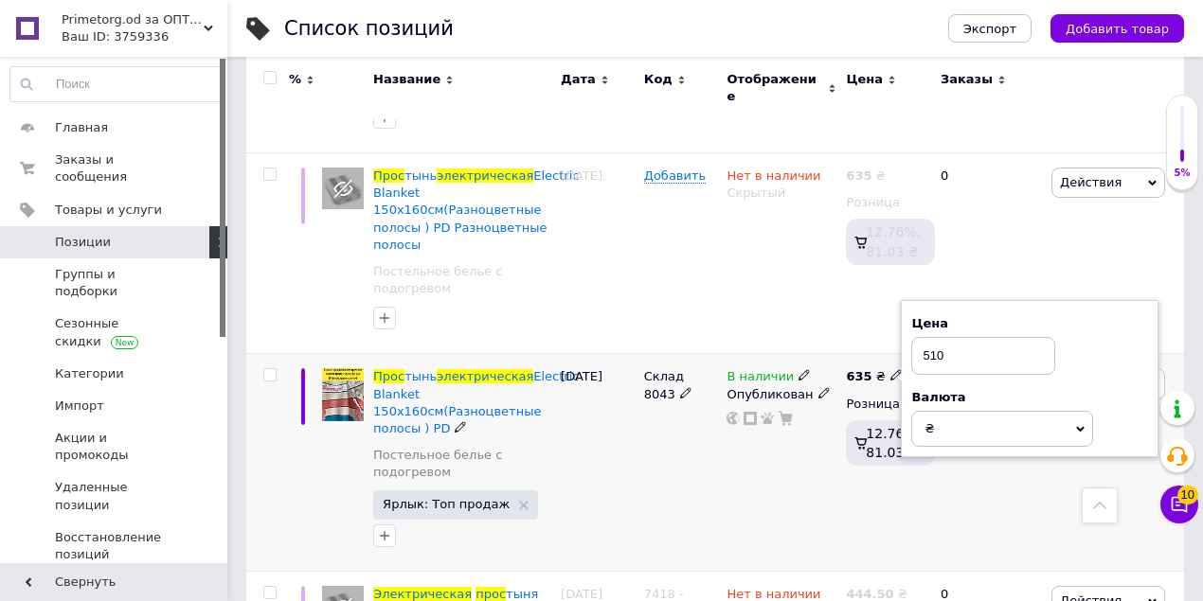
click at [619, 465] on div "[DATE]" at bounding box center [597, 462] width 83 height 217
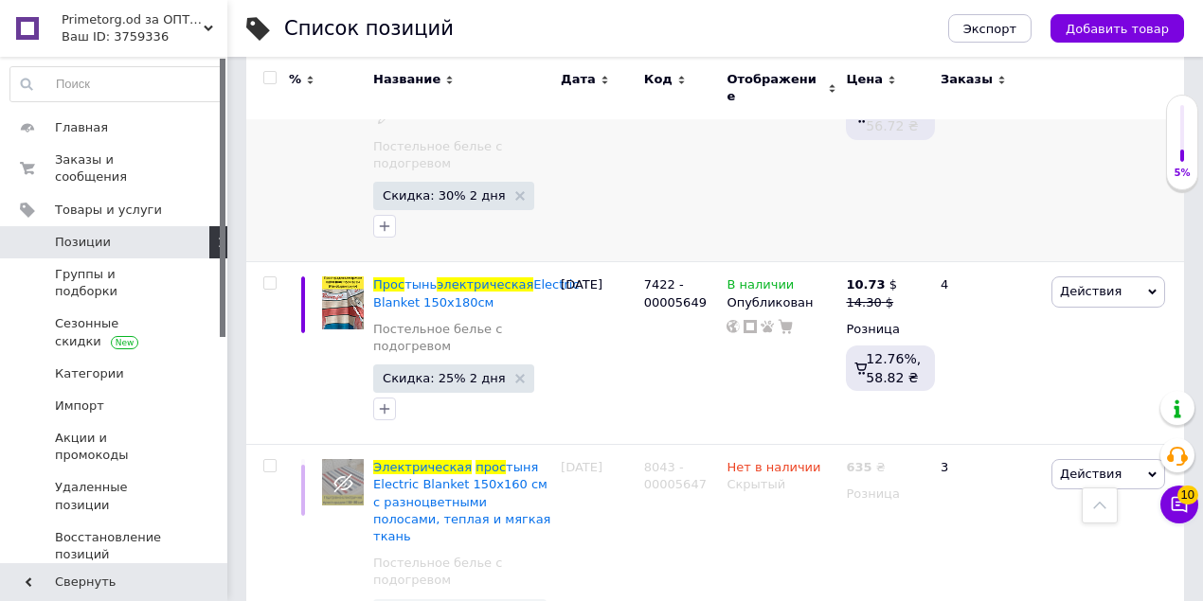
scroll to position [2825, 0]
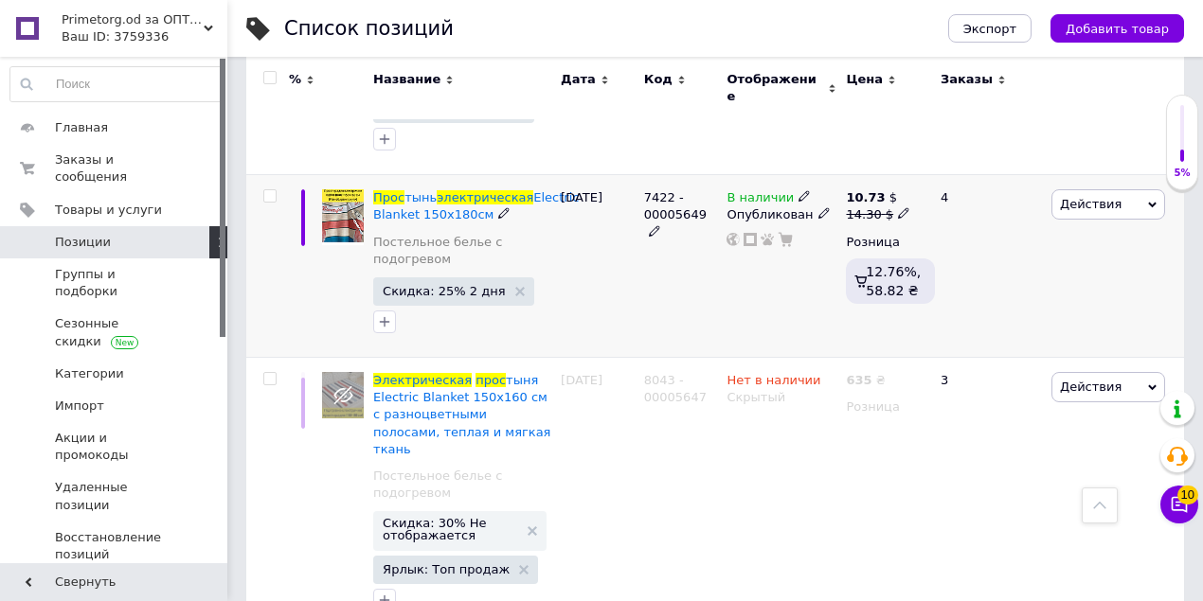
click at [898, 207] on icon at bounding box center [903, 212] width 11 height 11
click at [972, 167] on input "14.3" at bounding box center [991, 186] width 144 height 38
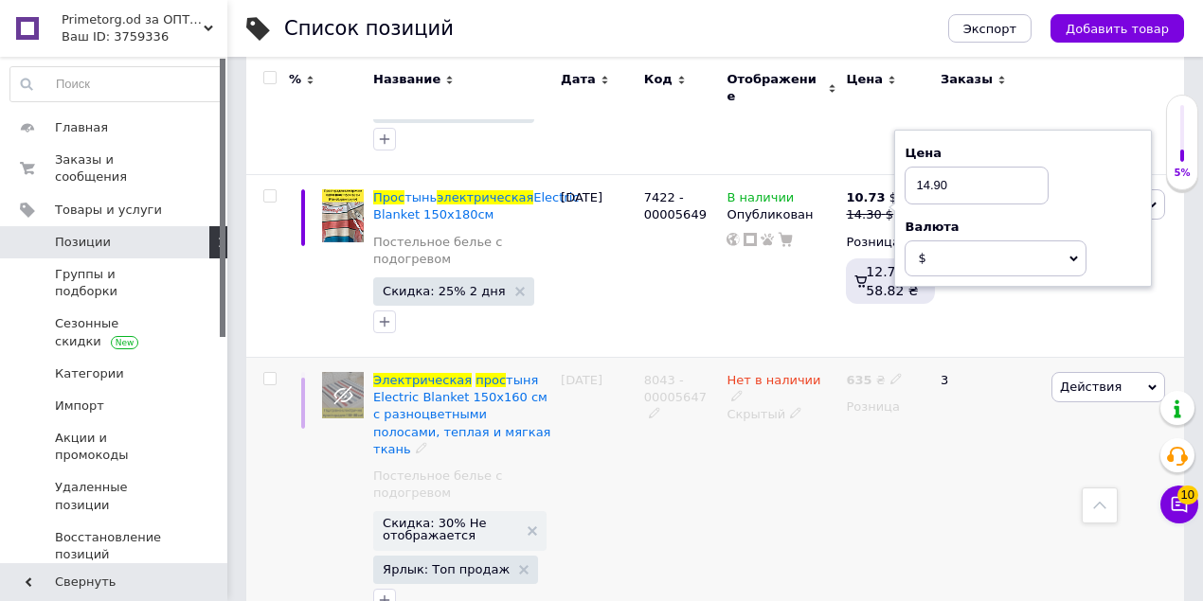
type input "14.90"
click at [767, 450] on div "Нет в наличии Скрытый" at bounding box center [781, 497] width 119 height 278
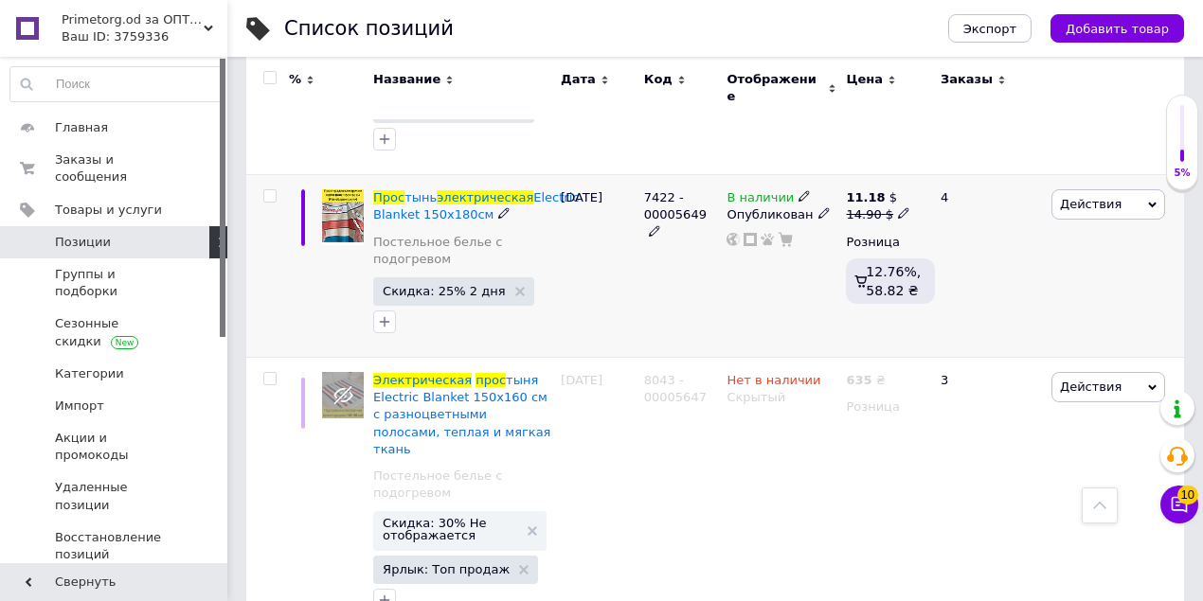
click at [898, 207] on icon at bounding box center [903, 212] width 11 height 11
click at [972, 167] on input "14.90" at bounding box center [991, 186] width 144 height 38
type input "14.60"
click at [705, 295] on div "7422 - 00005649" at bounding box center [680, 266] width 83 height 183
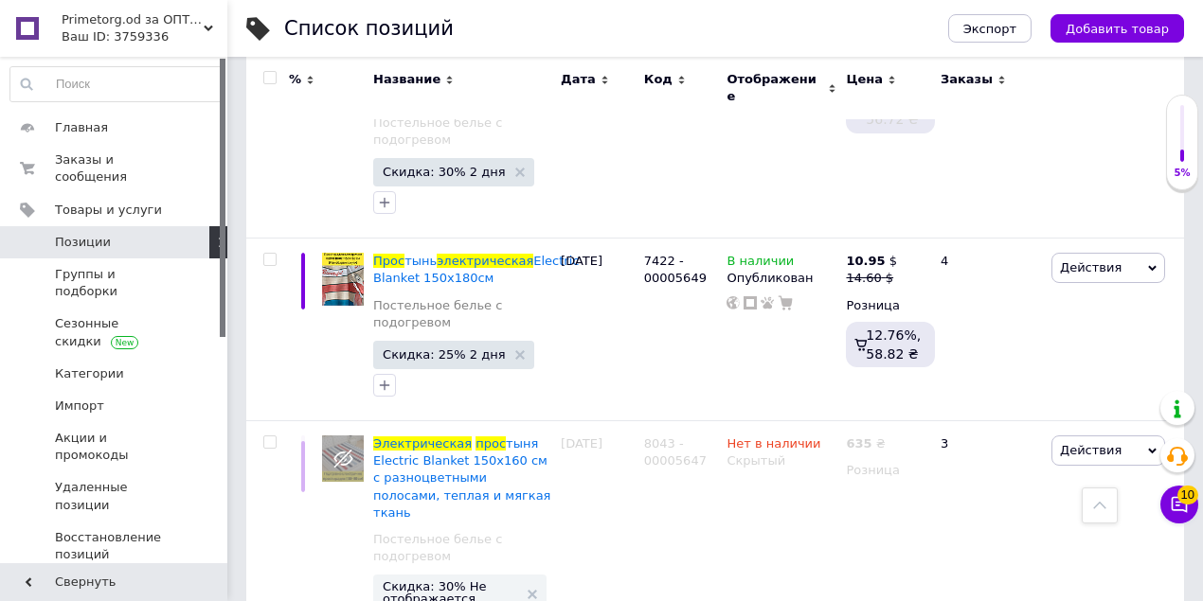
scroll to position [2762, 0]
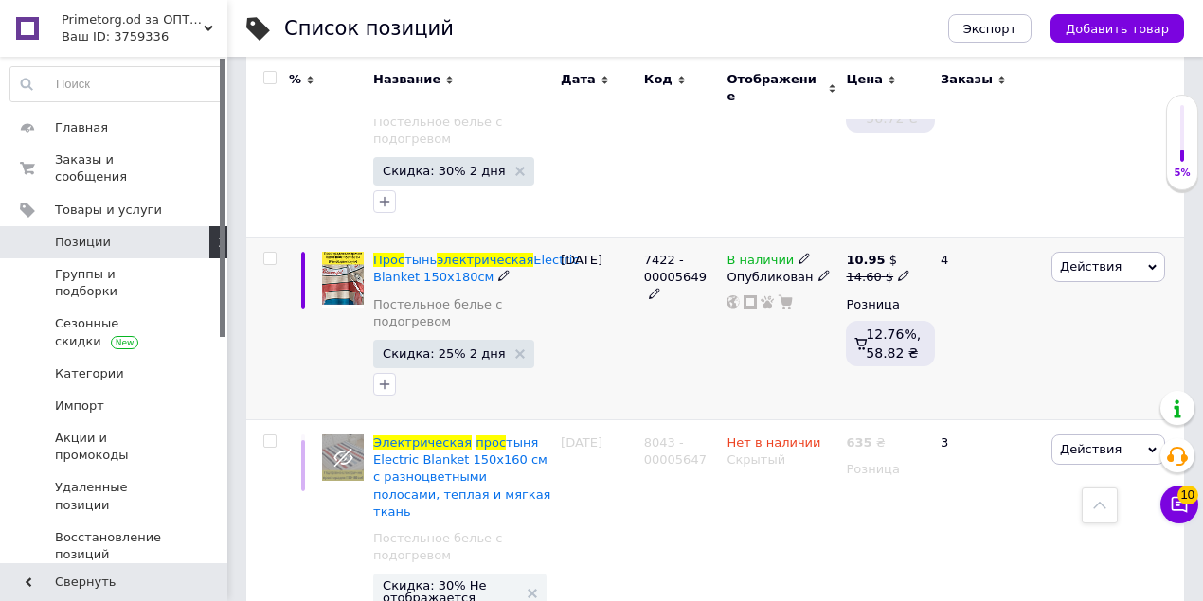
click at [898, 271] on use at bounding box center [903, 276] width 10 height 10
click at [970, 229] on input "14.60" at bounding box center [991, 248] width 144 height 38
type input "14.95"
click at [754, 358] on div "В наличии Опубликован" at bounding box center [781, 329] width 119 height 183
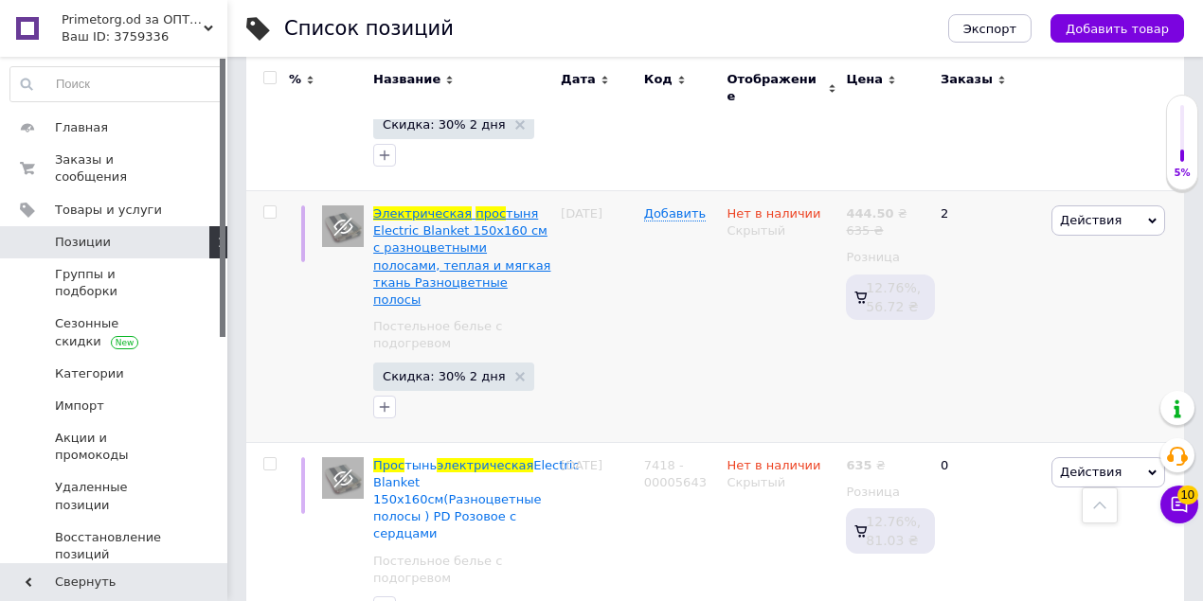
scroll to position [1705, 0]
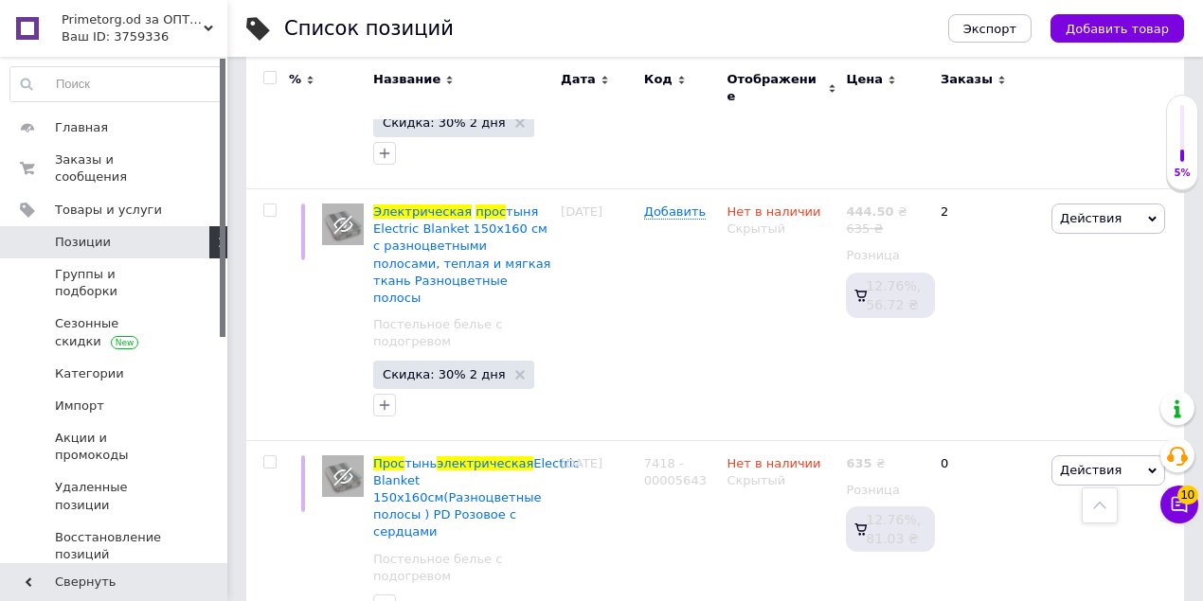
click at [120, 11] on span "Primetorg.od за ОПТом" at bounding box center [133, 19] width 142 height 17
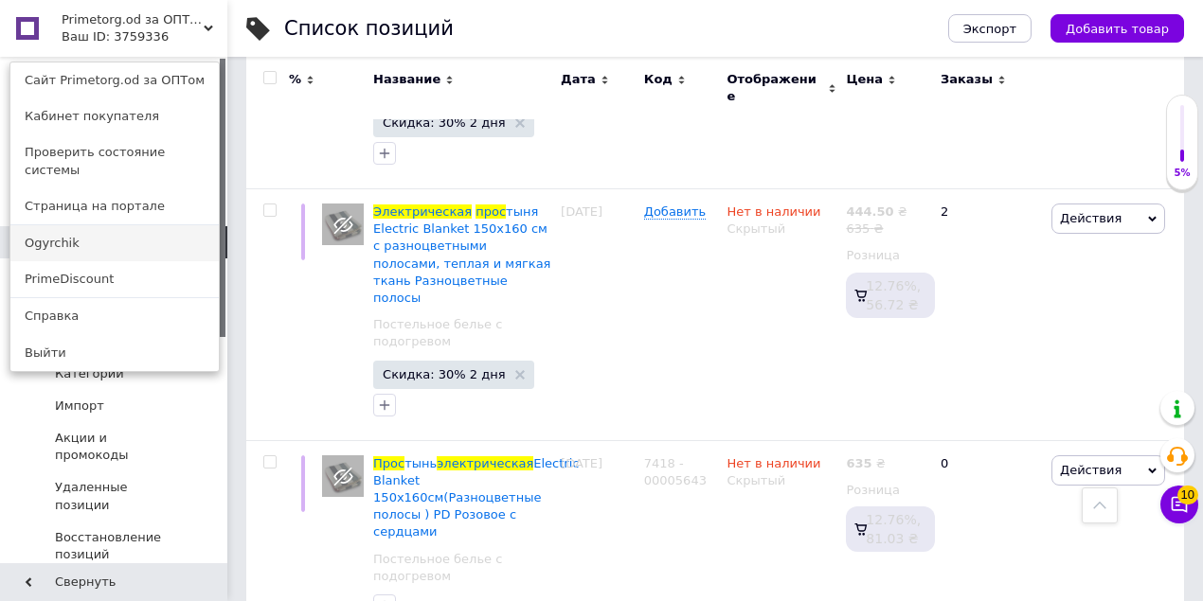
click at [136, 227] on link "Ogyrchik" at bounding box center [114, 243] width 208 height 36
